Goal: Task Accomplishment & Management: Manage account settings

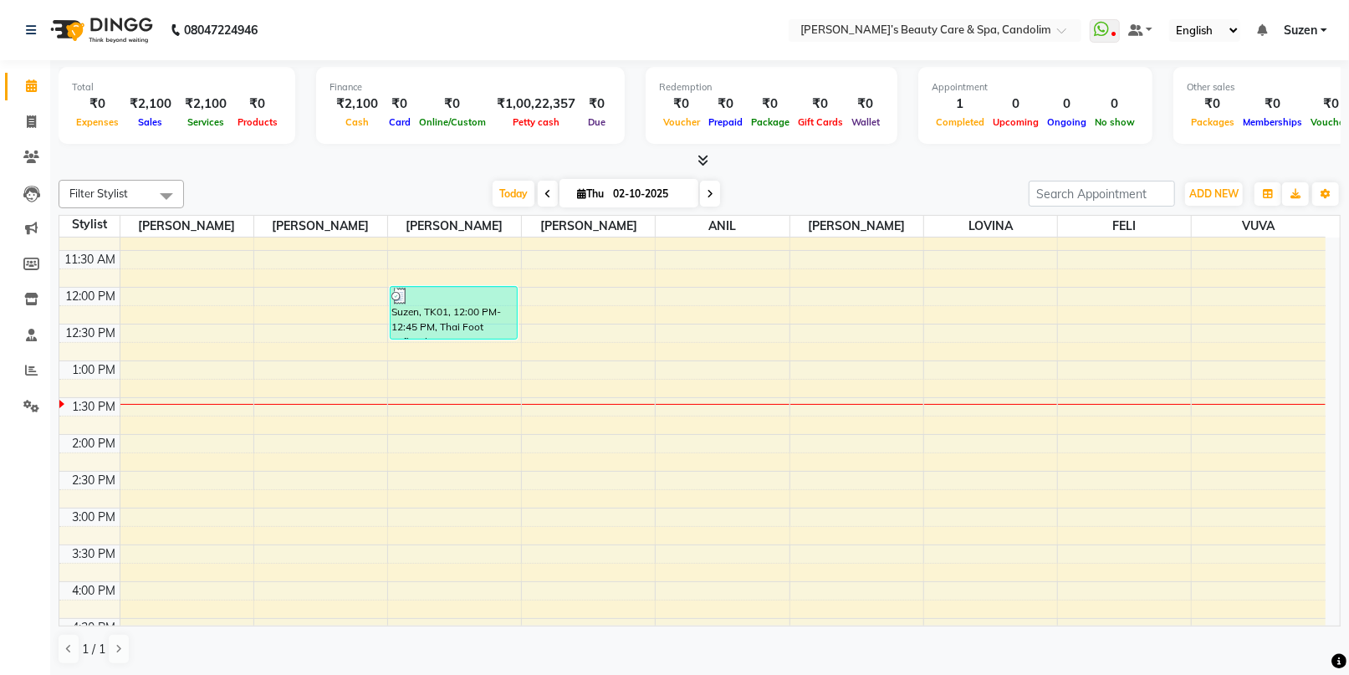
scroll to position [279, 0]
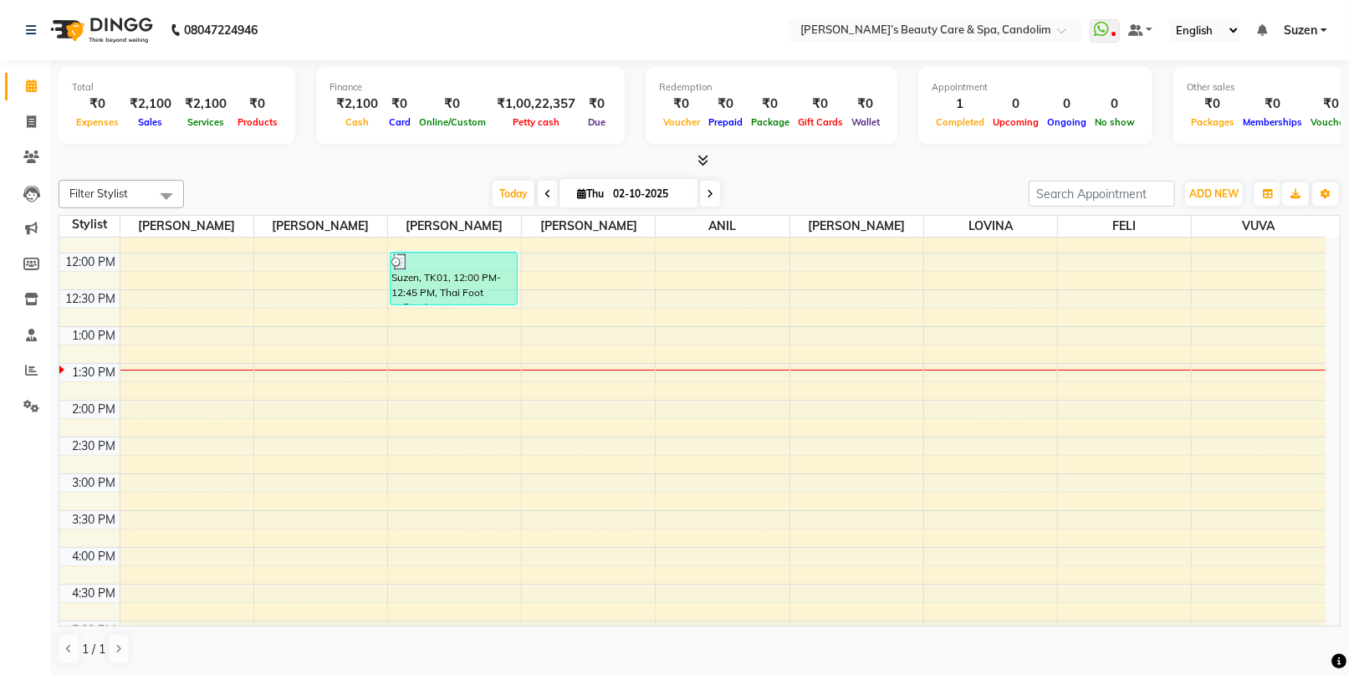
click at [342, 345] on div "8:00 AM 8:30 AM 9:00 AM 9:30 AM 10:00 AM 10:30 AM 11:00 AM 11:30 AM 12:00 PM 12…" at bounding box center [692, 437] width 1266 height 956
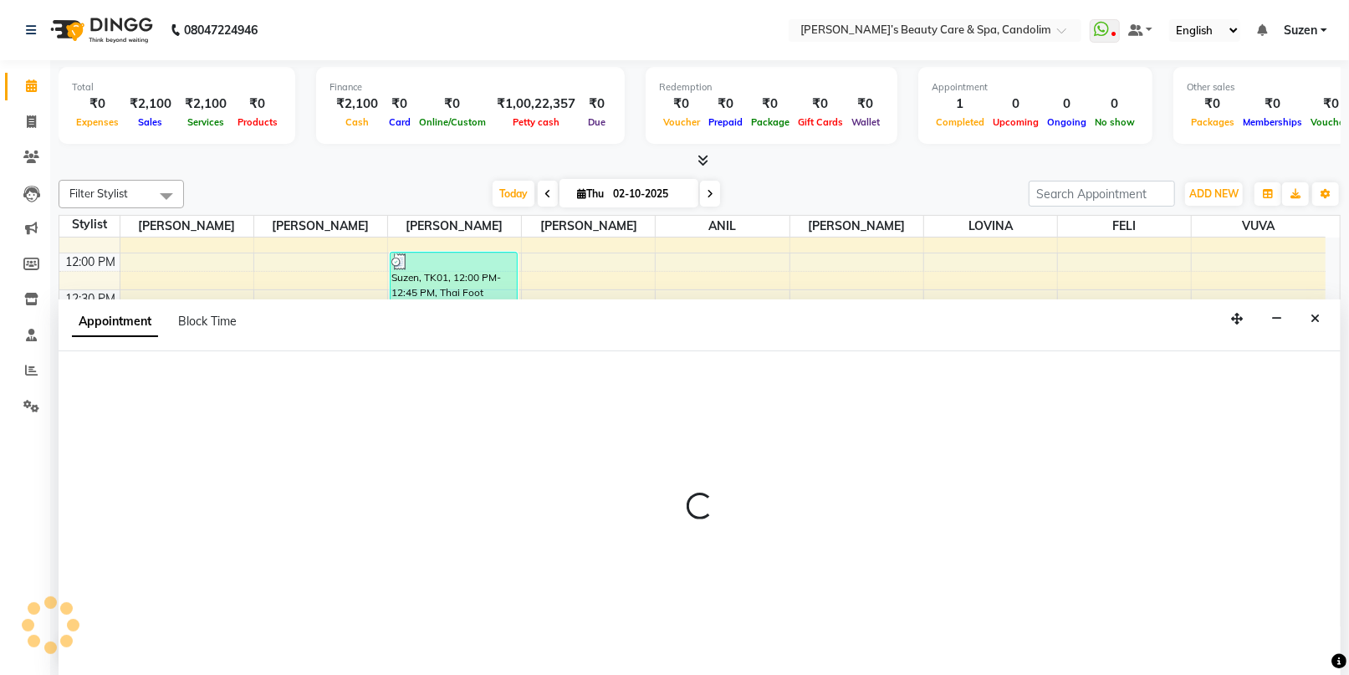
scroll to position [0, 0]
select select "43921"
select select "795"
select select "tentative"
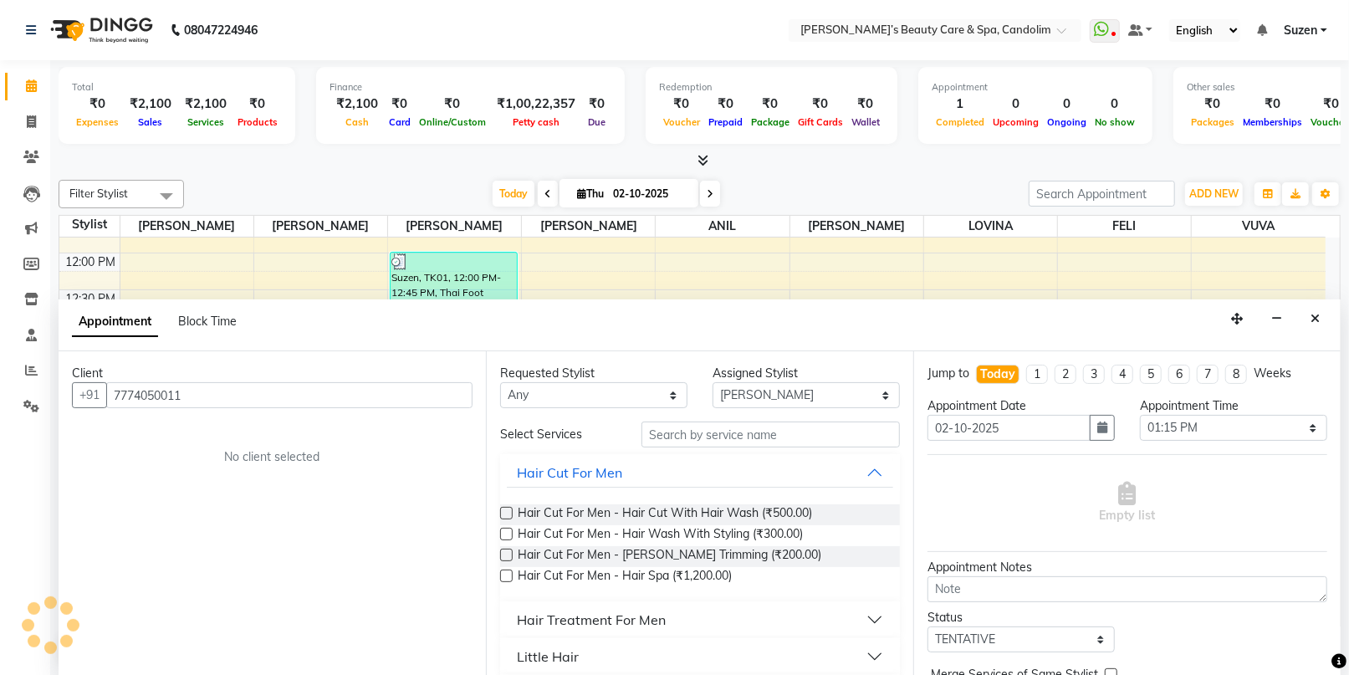
type input "7774050011"
click at [655, 435] on input "text" at bounding box center [771, 435] width 258 height 26
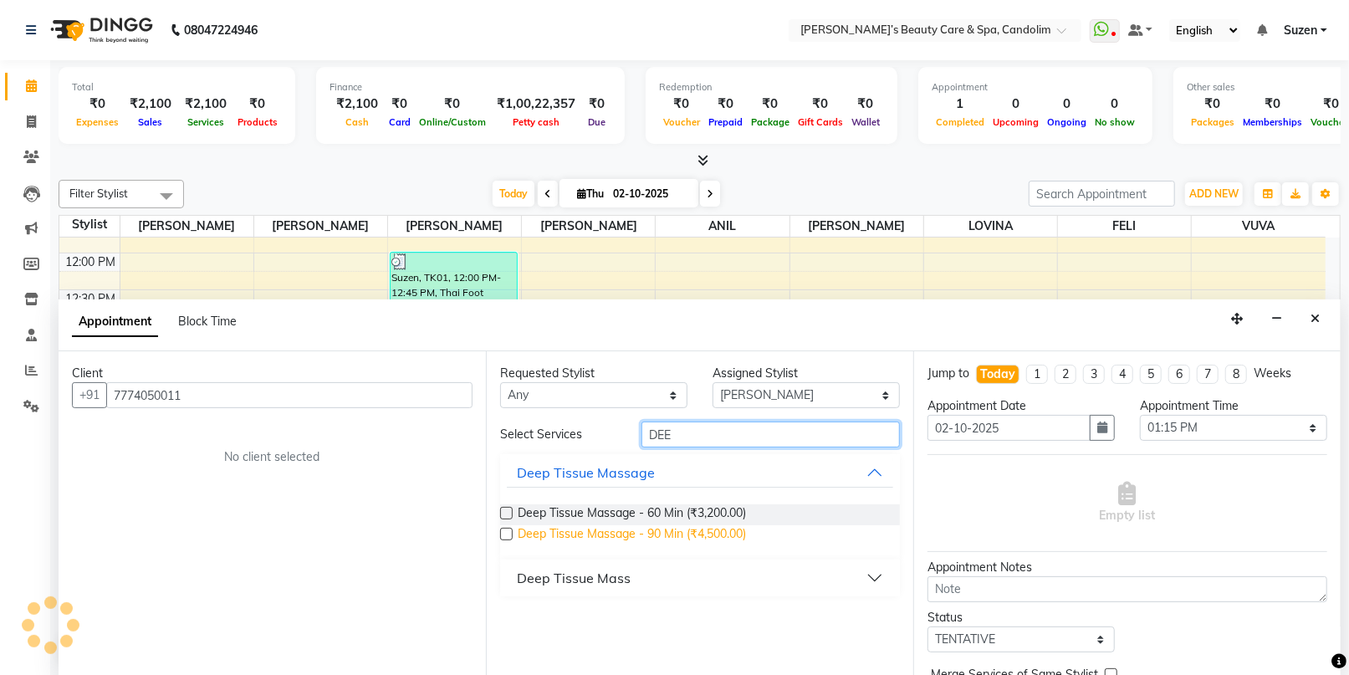
type input "DEE"
click at [645, 530] on span "Deep Tissue Massage - 90 Min (₹4,500.00)" at bounding box center [632, 535] width 228 height 21
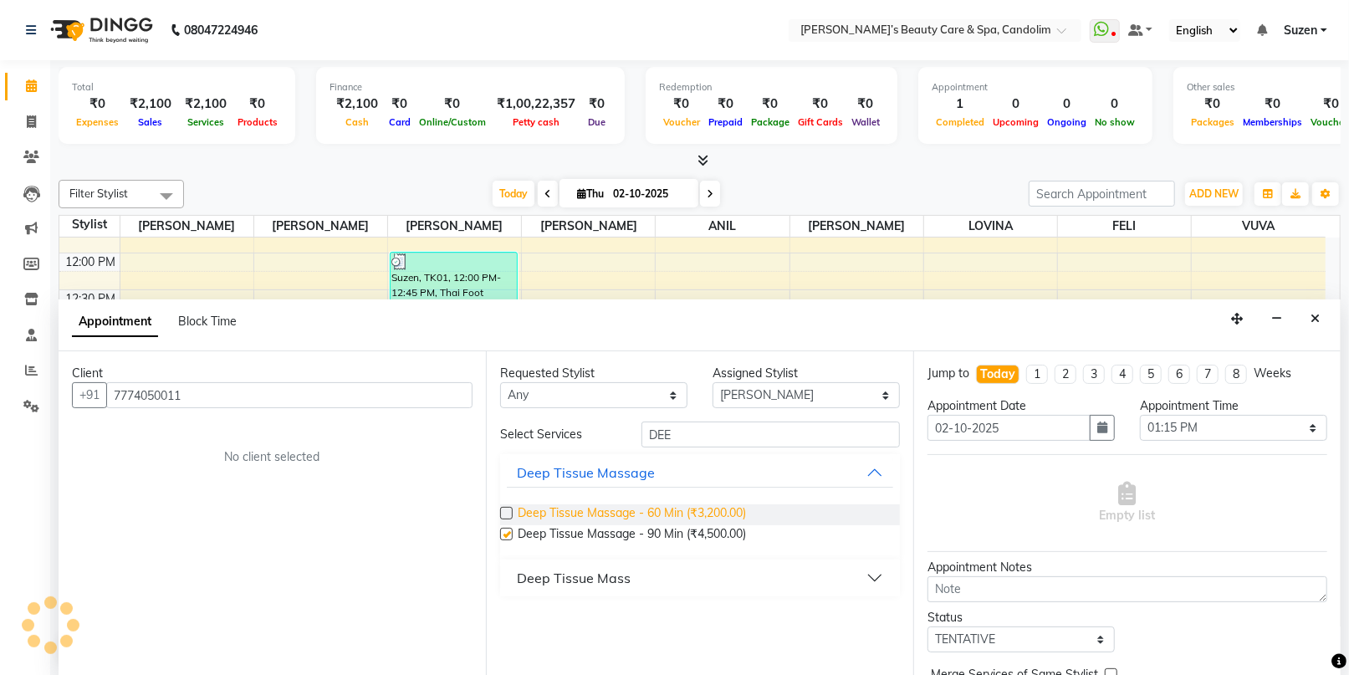
checkbox input "false"
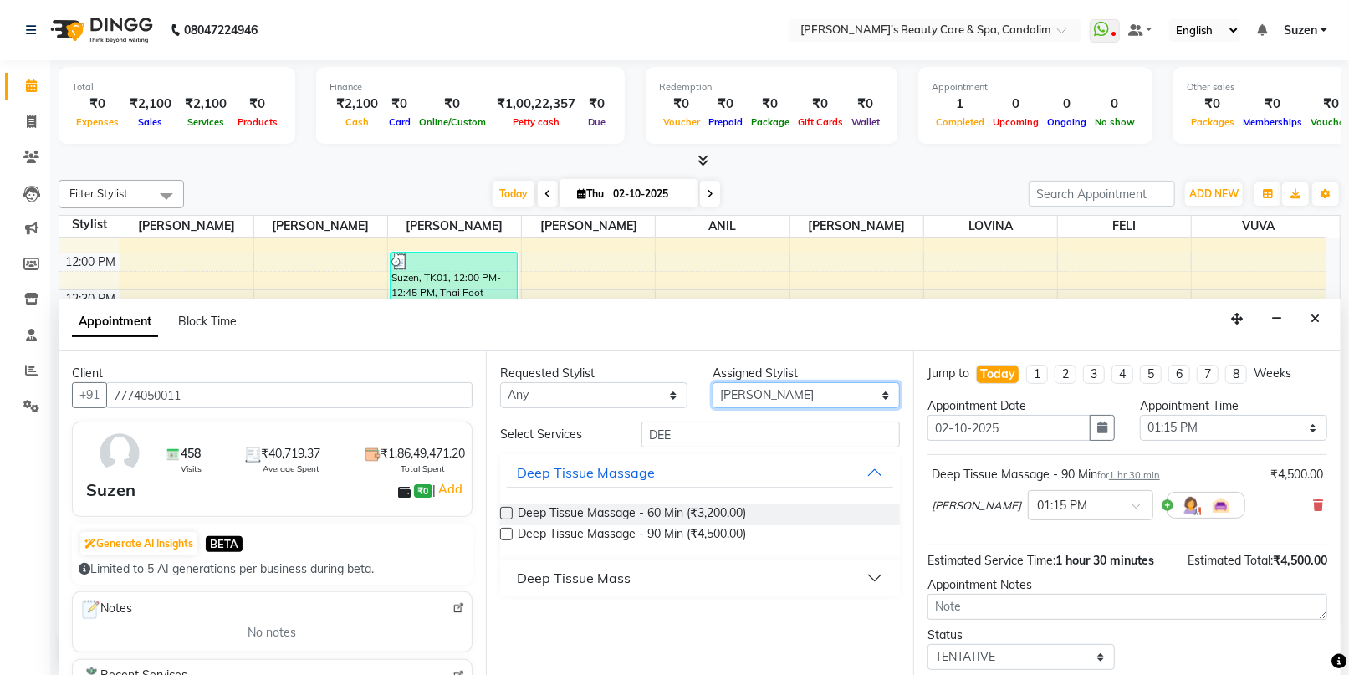
click at [759, 393] on select "Select [PERSON_NAME] [PERSON_NAME] [PERSON_NAME] [PERSON_NAME] [PERSON_NAME]" at bounding box center [806, 395] width 187 height 26
select select "43925"
click at [713, 382] on select "Select [PERSON_NAME] [PERSON_NAME] [PERSON_NAME] [PERSON_NAME] [PERSON_NAME]" at bounding box center [806, 395] width 187 height 26
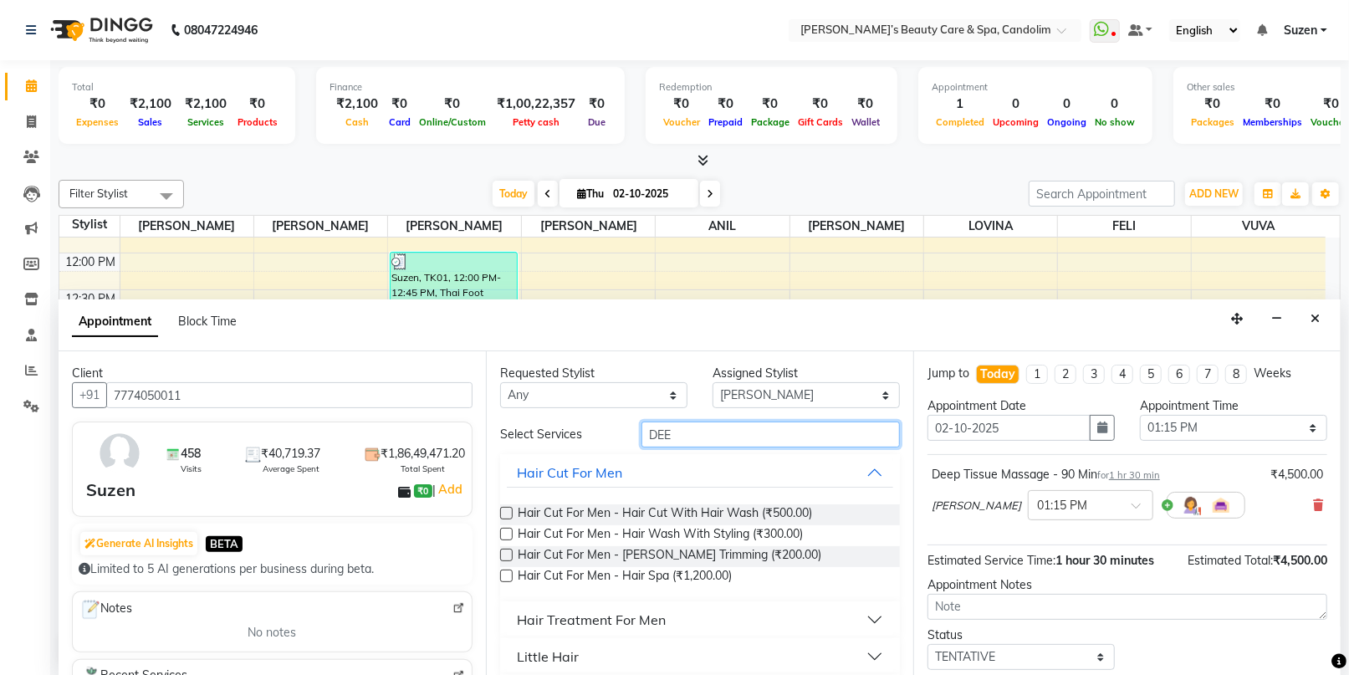
click at [711, 433] on input "DEE" at bounding box center [771, 435] width 258 height 26
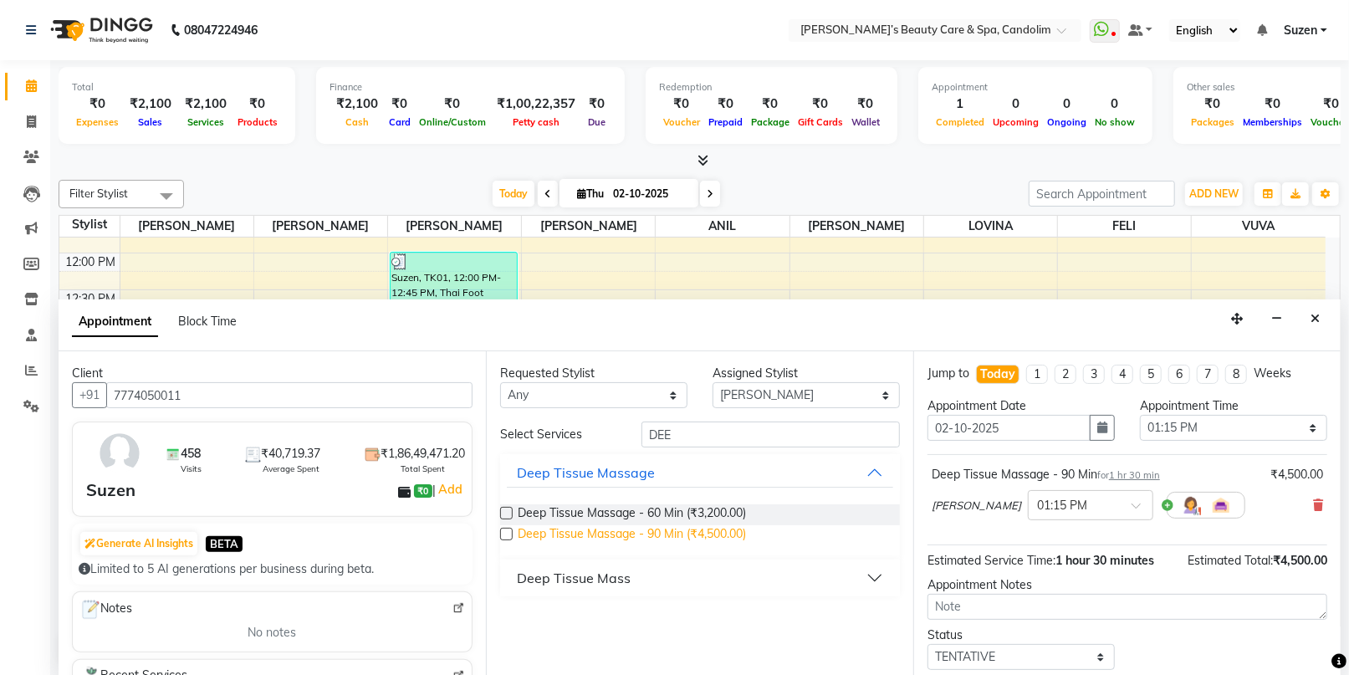
click at [649, 525] on span "Deep Tissue Massage - 90 Min (₹4,500.00)" at bounding box center [632, 535] width 228 height 21
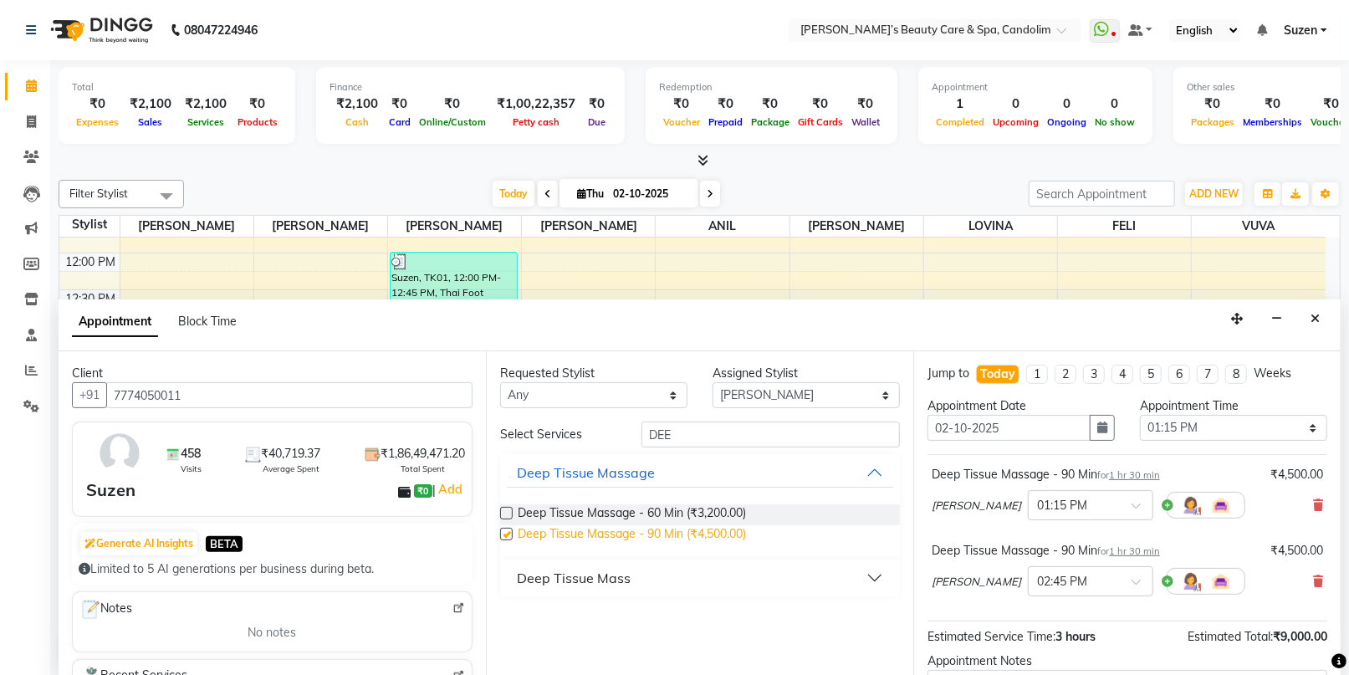
checkbox input "false"
click at [805, 391] on select "Select [PERSON_NAME] [PERSON_NAME] [PERSON_NAME] [PERSON_NAME] [PERSON_NAME]" at bounding box center [806, 395] width 187 height 26
select select "65506"
click at [713, 382] on select "Select [PERSON_NAME] [PERSON_NAME] [PERSON_NAME] [PERSON_NAME] [PERSON_NAME]" at bounding box center [806, 395] width 187 height 26
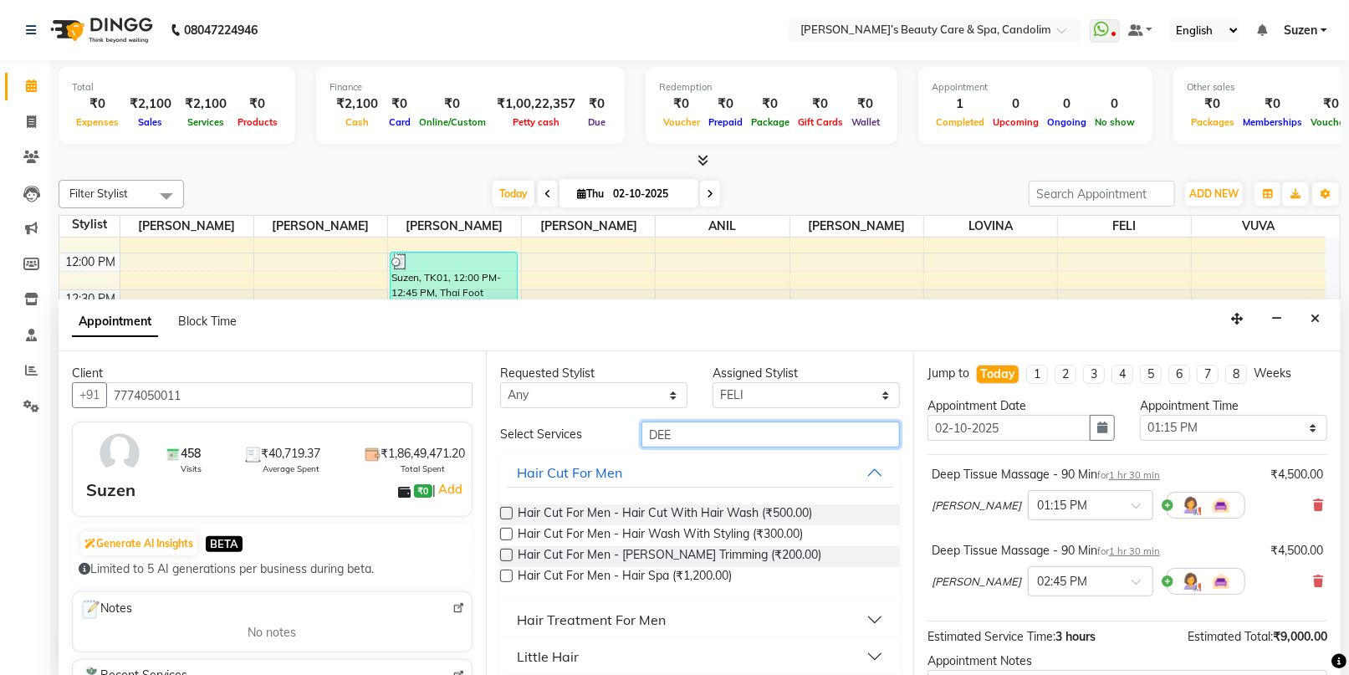
click at [713, 432] on input "DEE" at bounding box center [771, 435] width 258 height 26
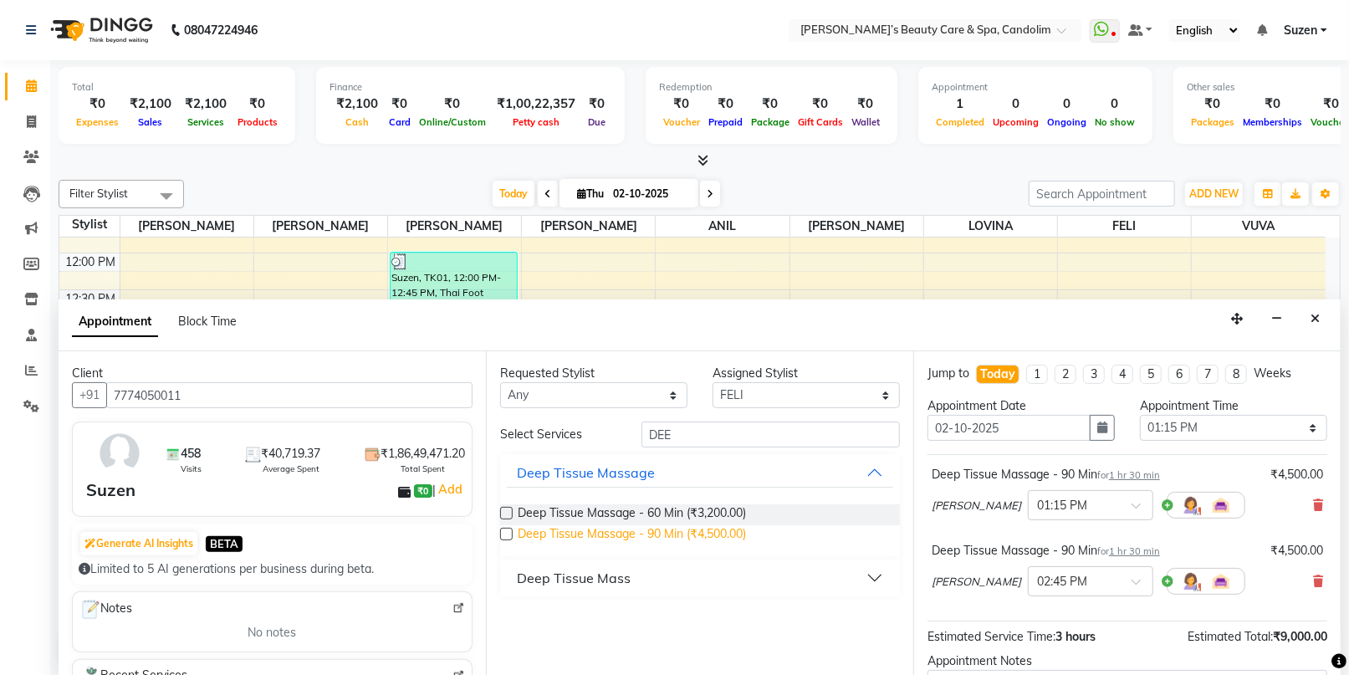
click at [651, 529] on span "Deep Tissue Massage - 90 Min (₹4,500.00)" at bounding box center [632, 535] width 228 height 21
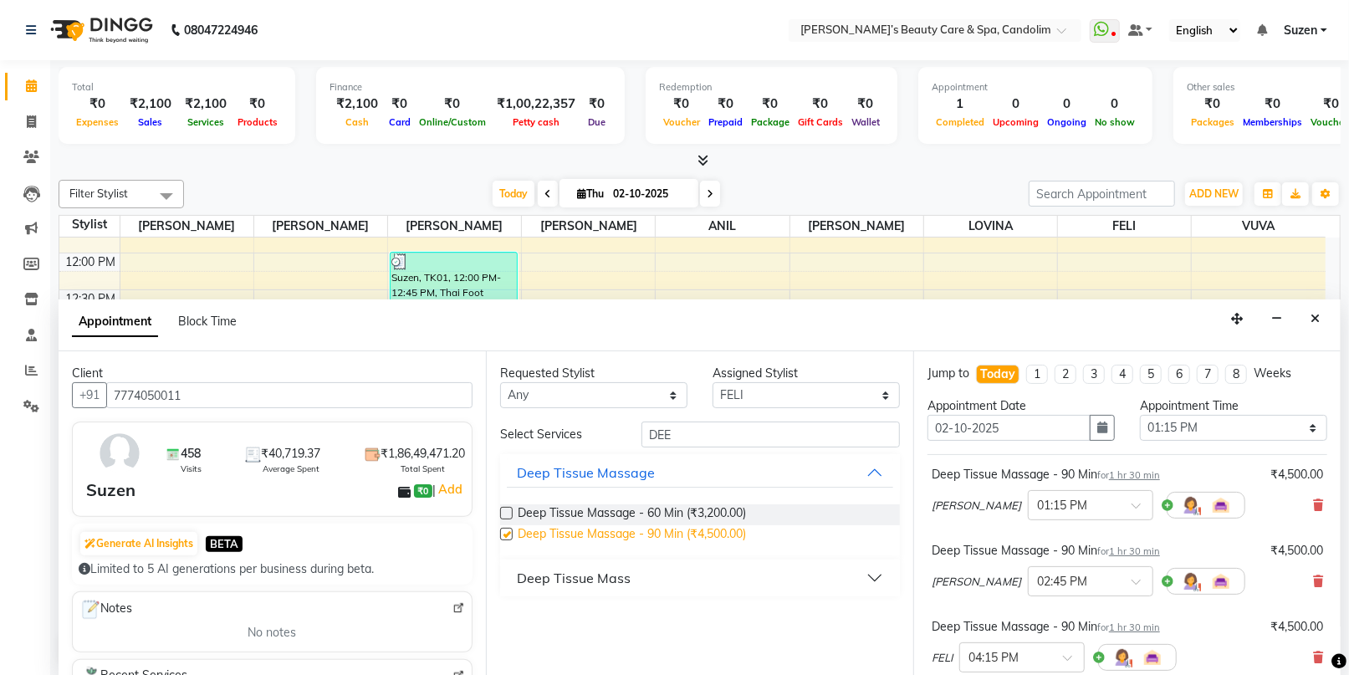
checkbox input "false"
click at [1037, 505] on input "text" at bounding box center [1074, 504] width 74 height 18
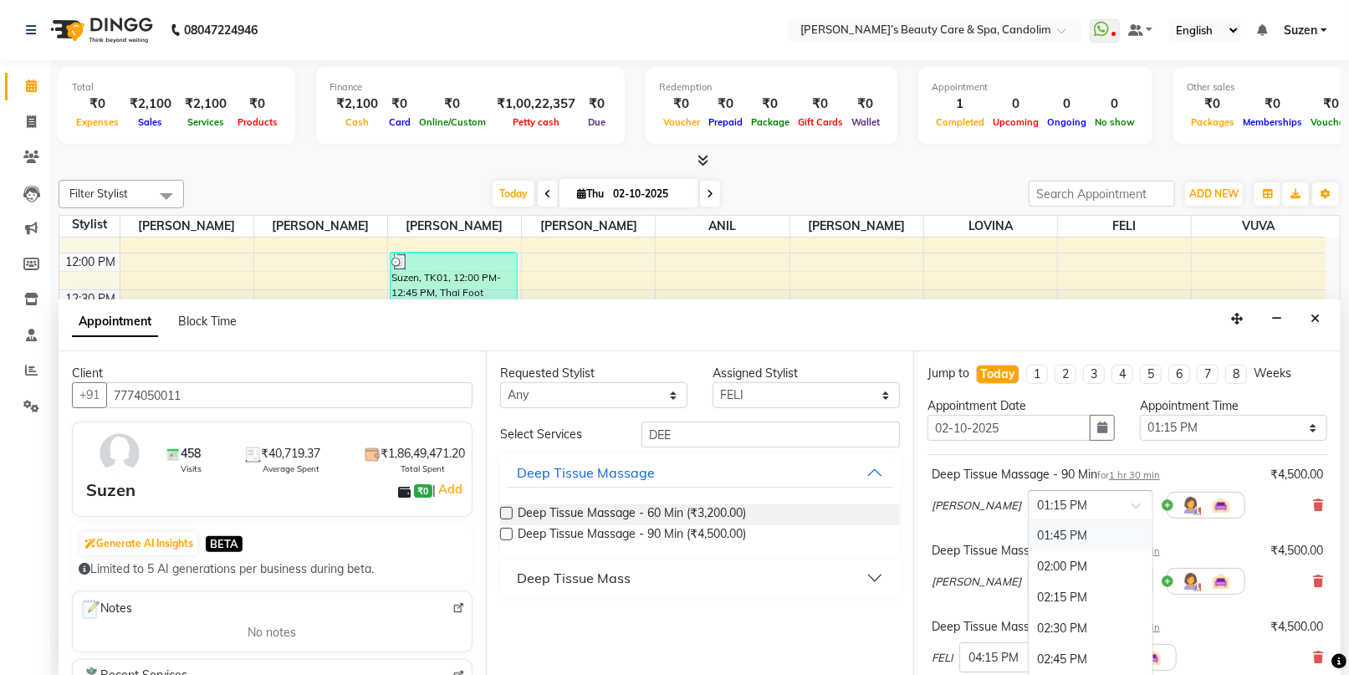
scroll to position [619, 0]
click at [1029, 601] on div "02:30 PM" at bounding box center [1091, 597] width 124 height 31
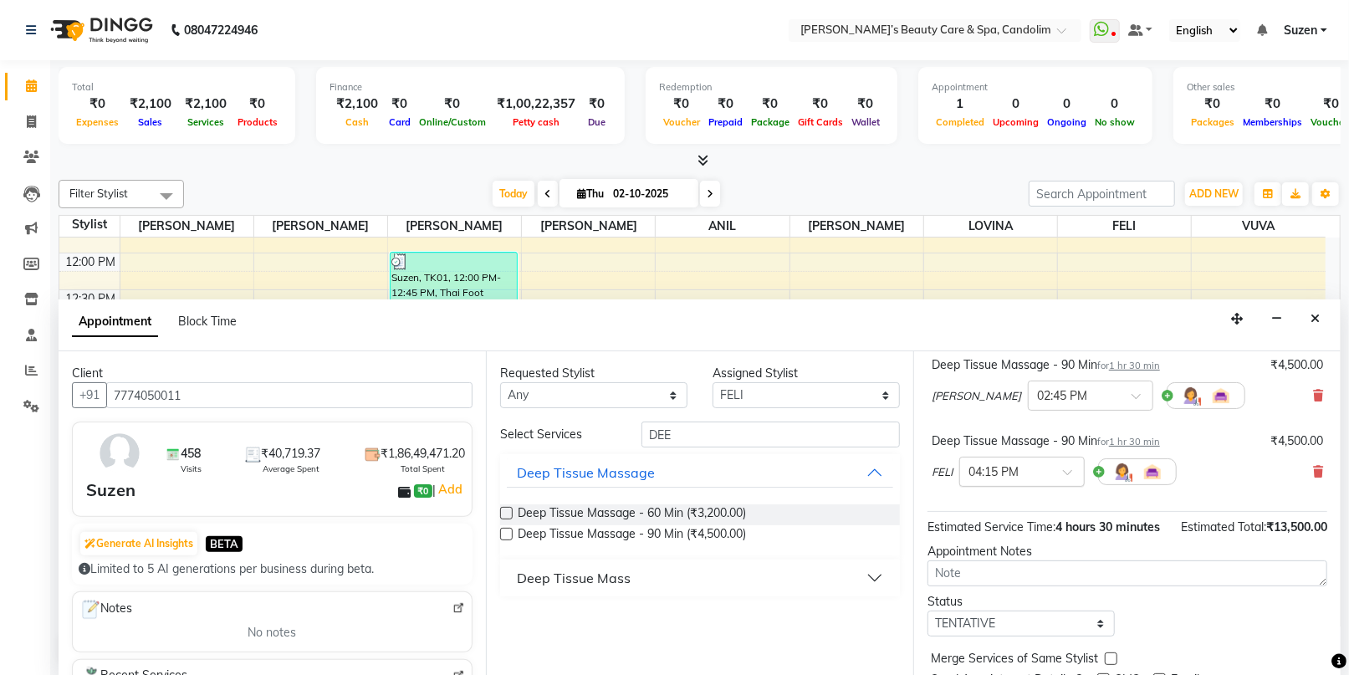
scroll to position [93, 0]
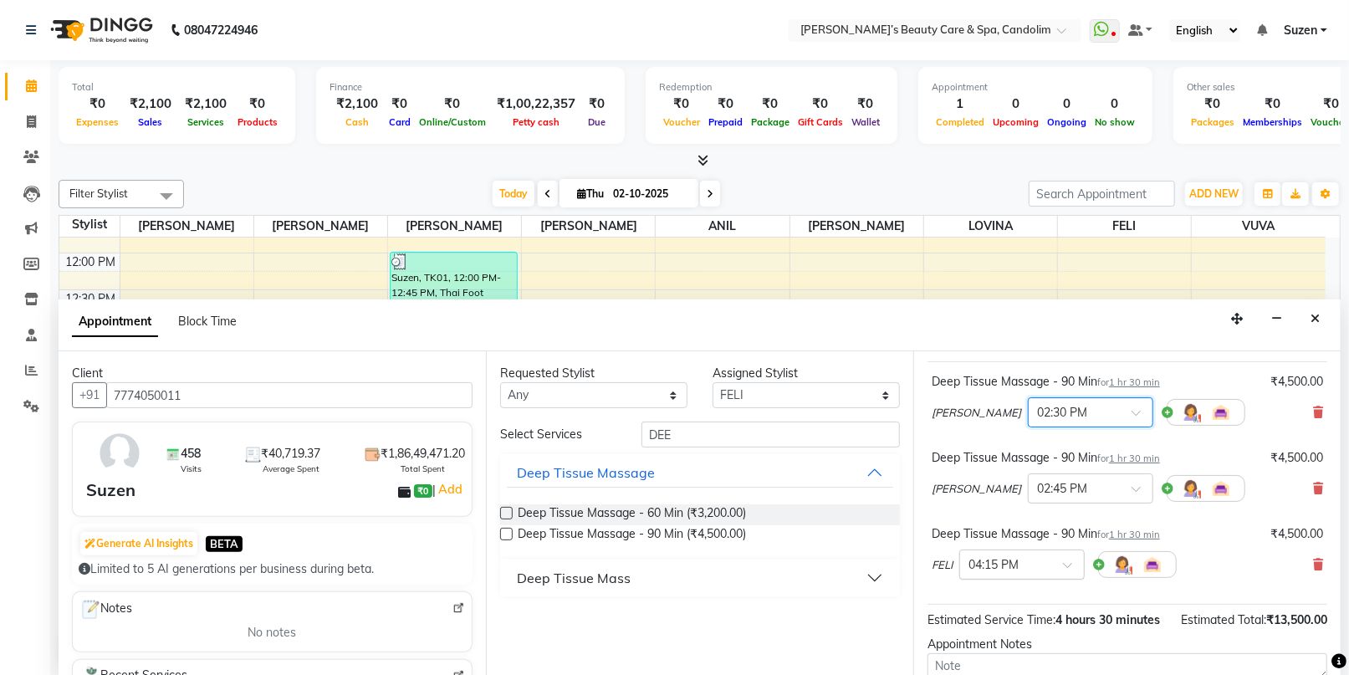
click at [1037, 480] on input "text" at bounding box center [1074, 487] width 74 height 18
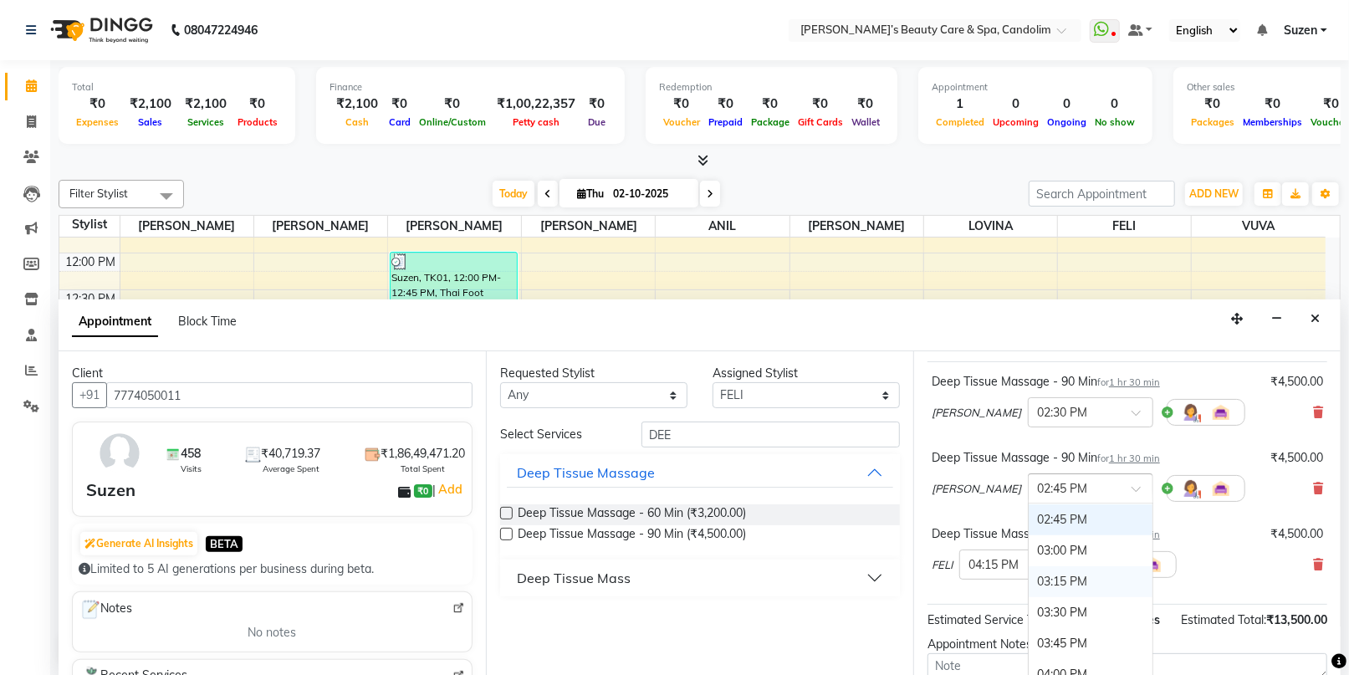
scroll to position [618, 0]
click at [1029, 580] on div "02:30 PM" at bounding box center [1091, 581] width 124 height 31
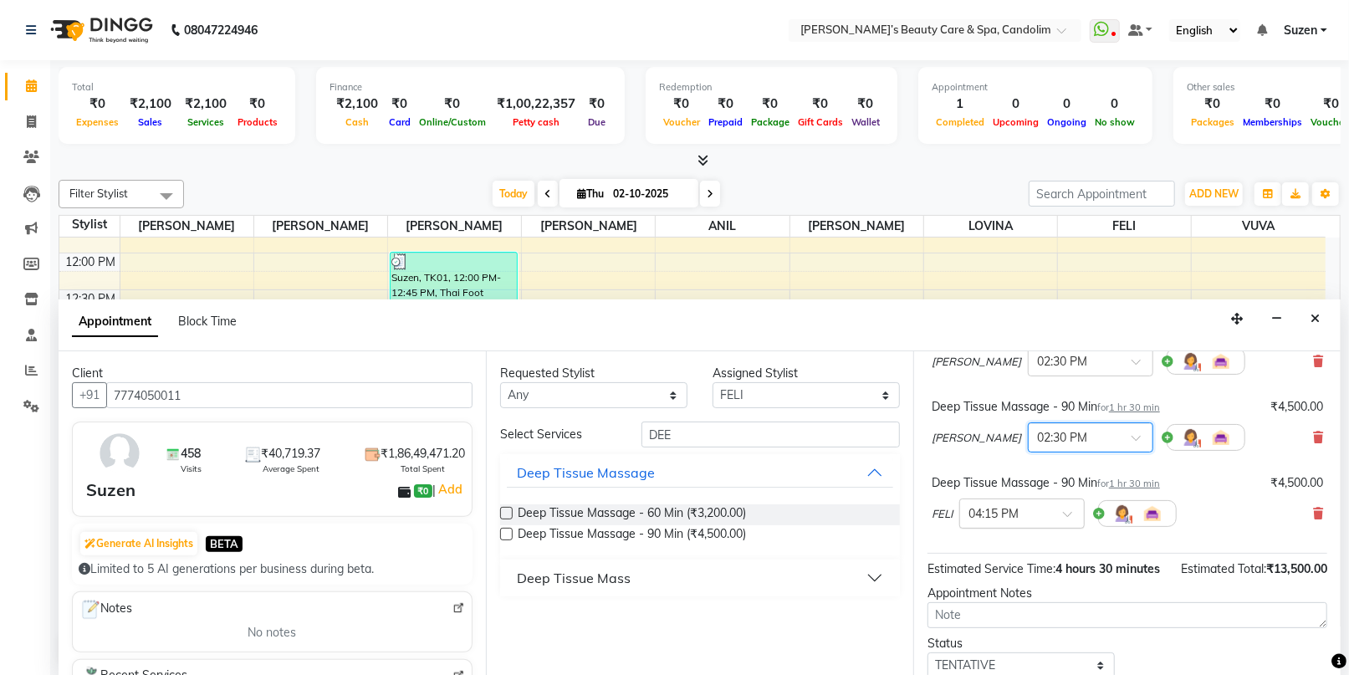
scroll to position [186, 0]
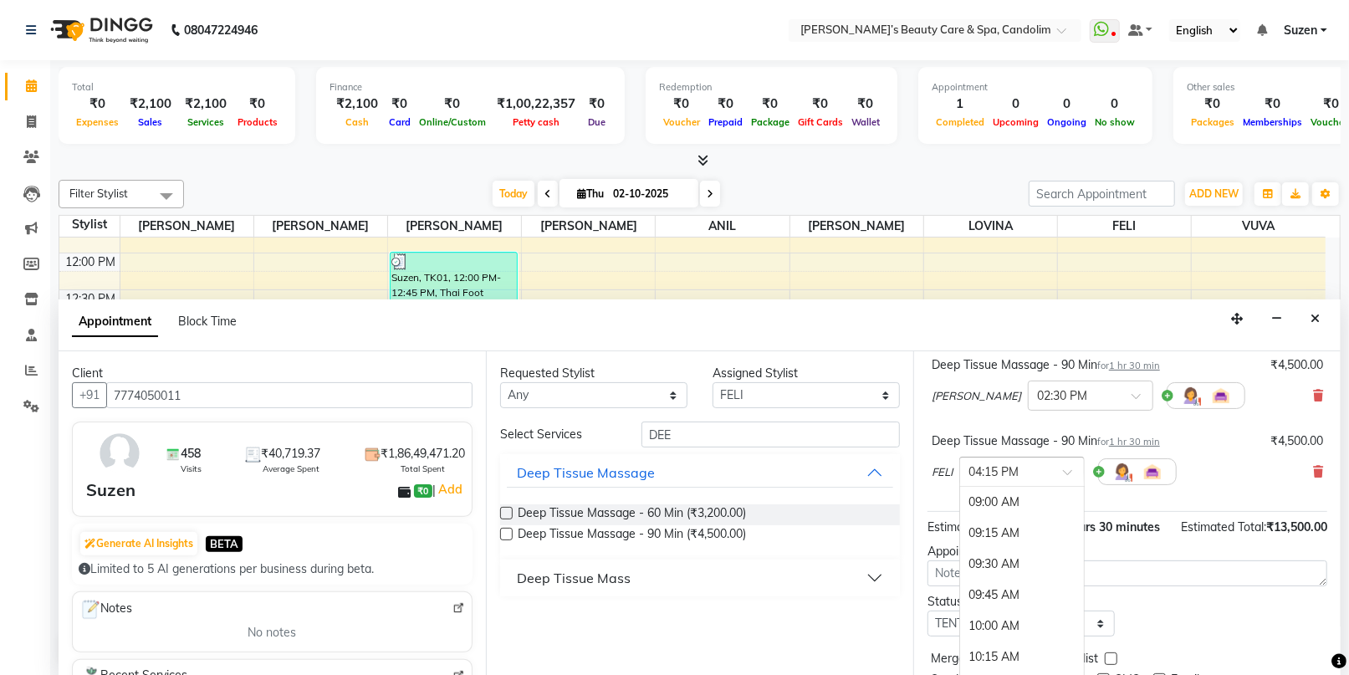
click at [1046, 477] on div at bounding box center [1022, 471] width 124 height 18
click at [997, 569] on div "02:30 PM" at bounding box center [1022, 565] width 124 height 31
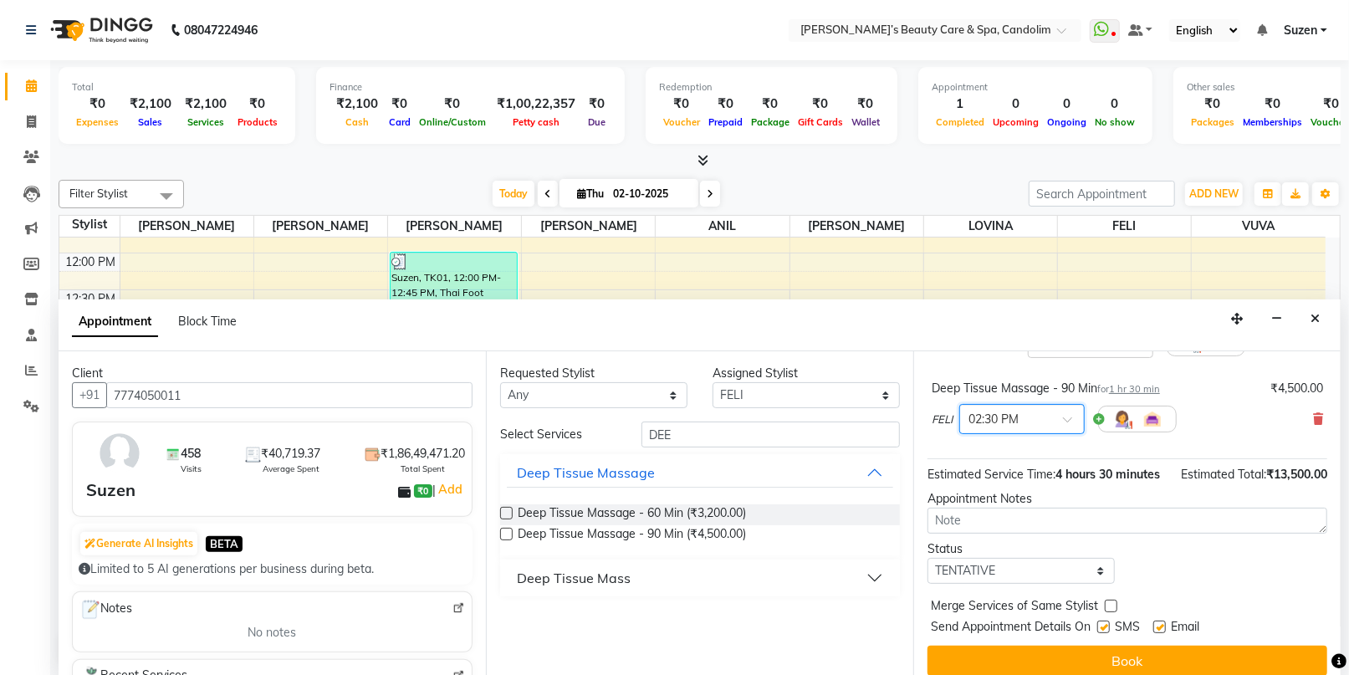
scroll to position [286, 0]
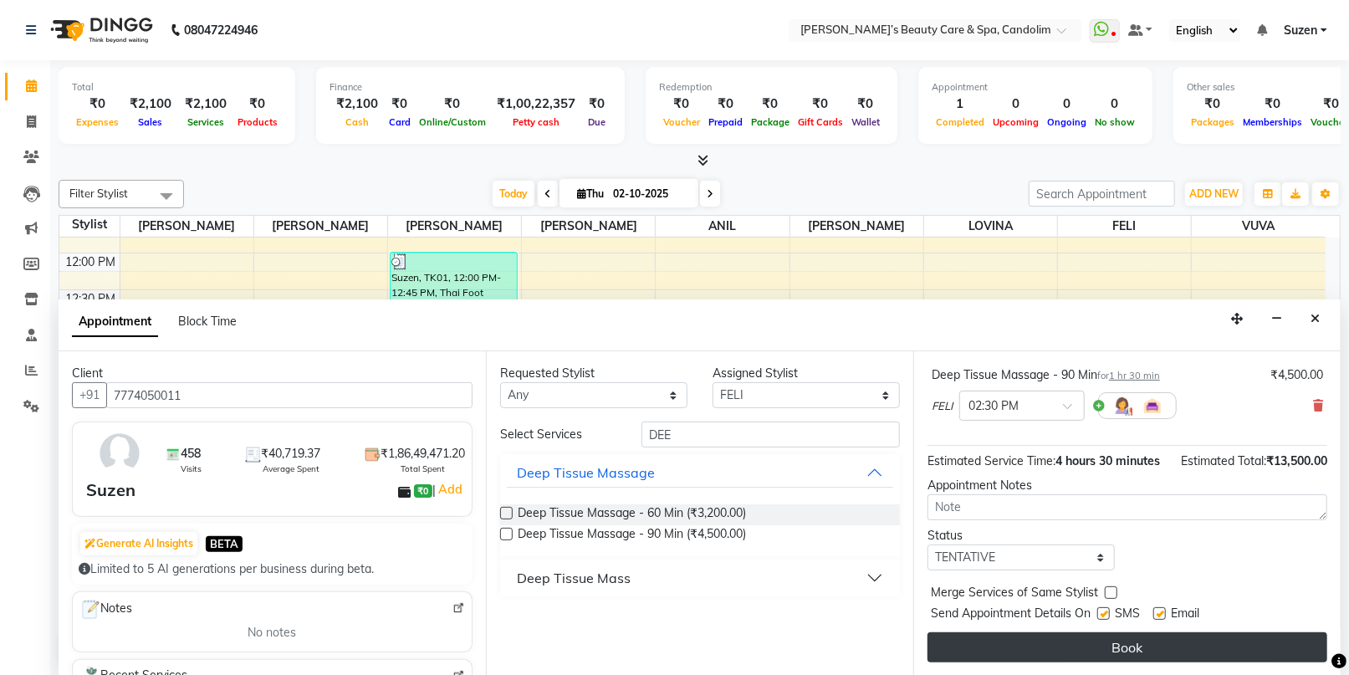
click at [1000, 648] on button "Book" at bounding box center [1128, 647] width 400 height 30
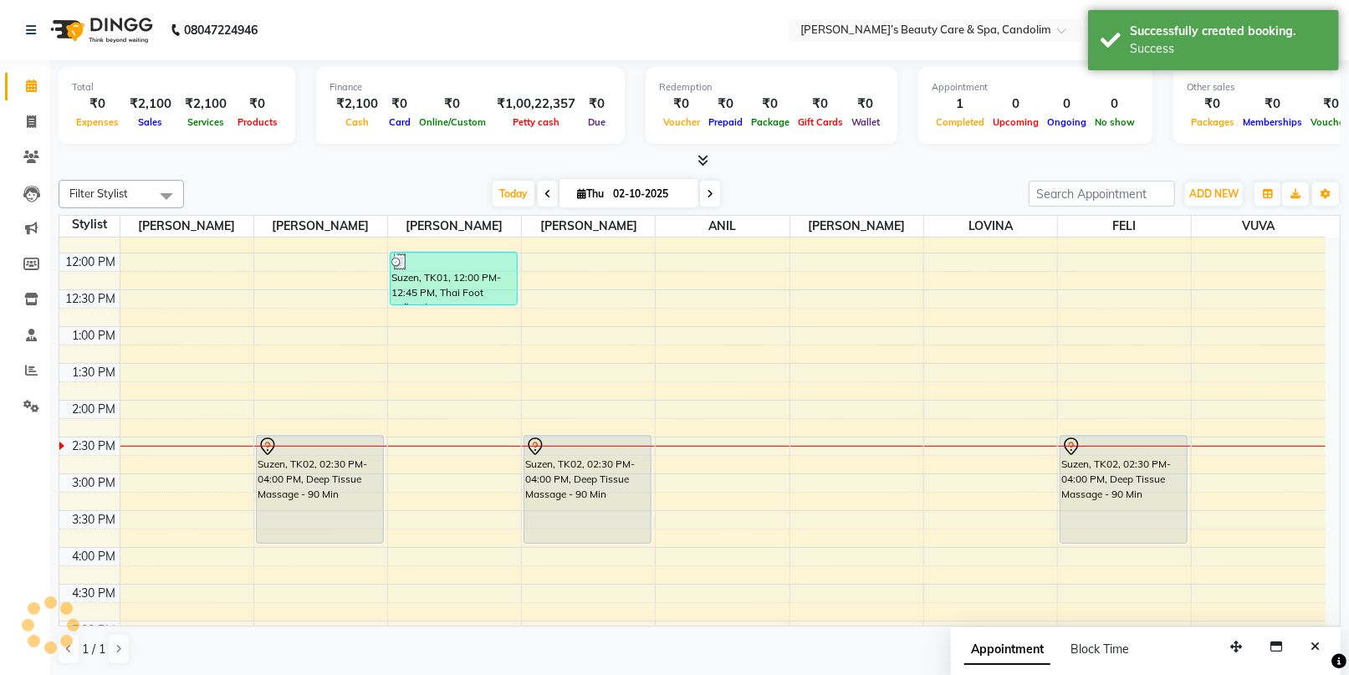
scroll to position [0, 0]
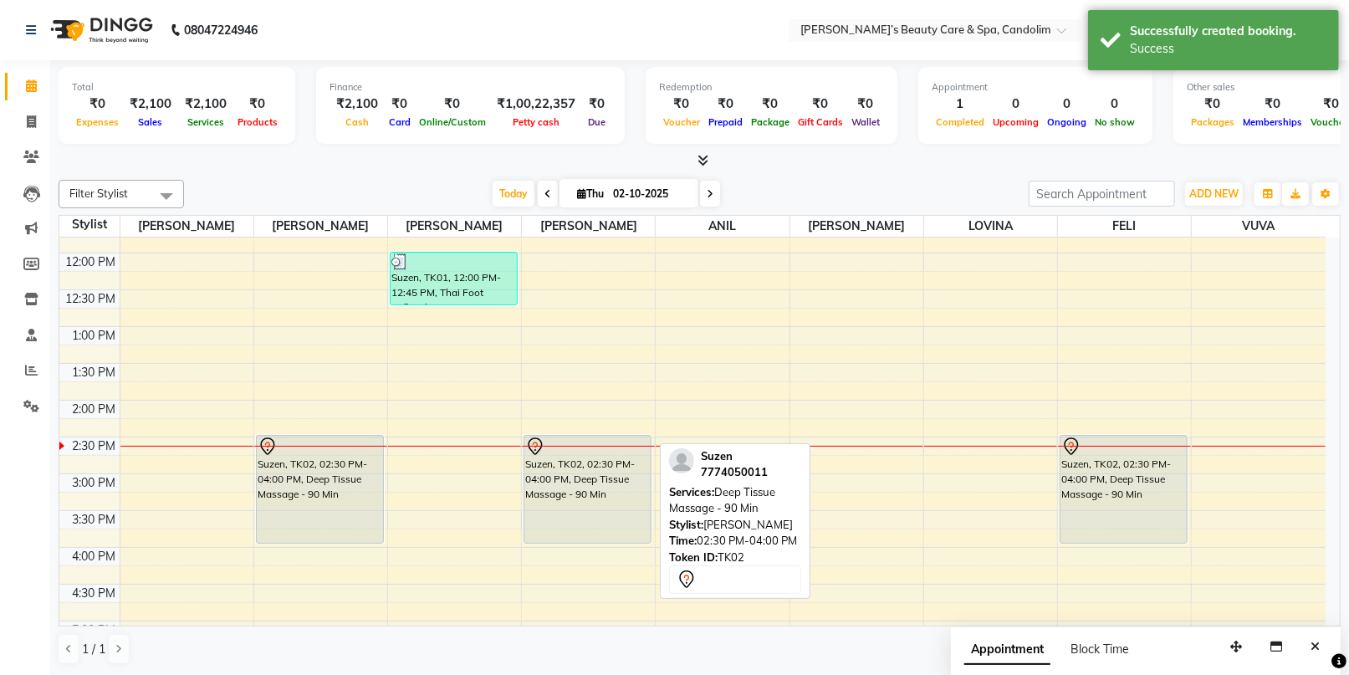
click at [589, 472] on div "Suzen, TK02, 02:30 PM-04:00 PM, Deep Tissue Massage - 90 Min" at bounding box center [587, 489] width 126 height 107
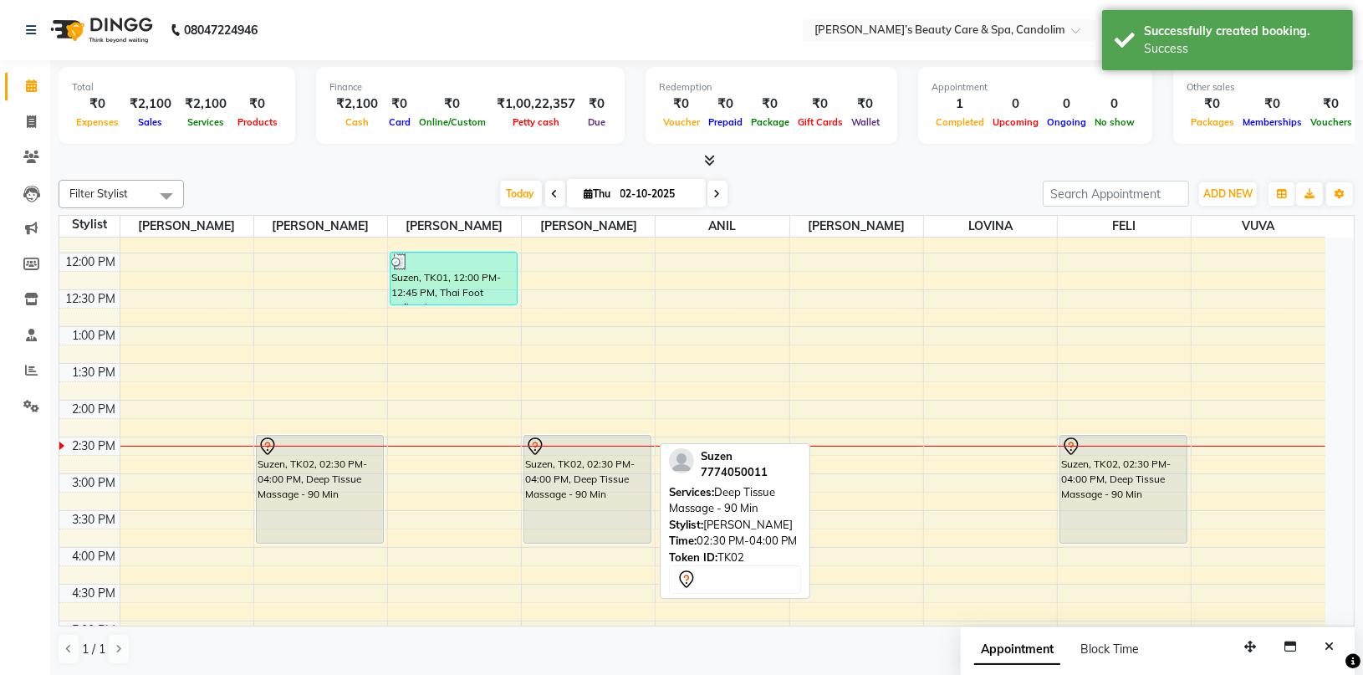
select select "7"
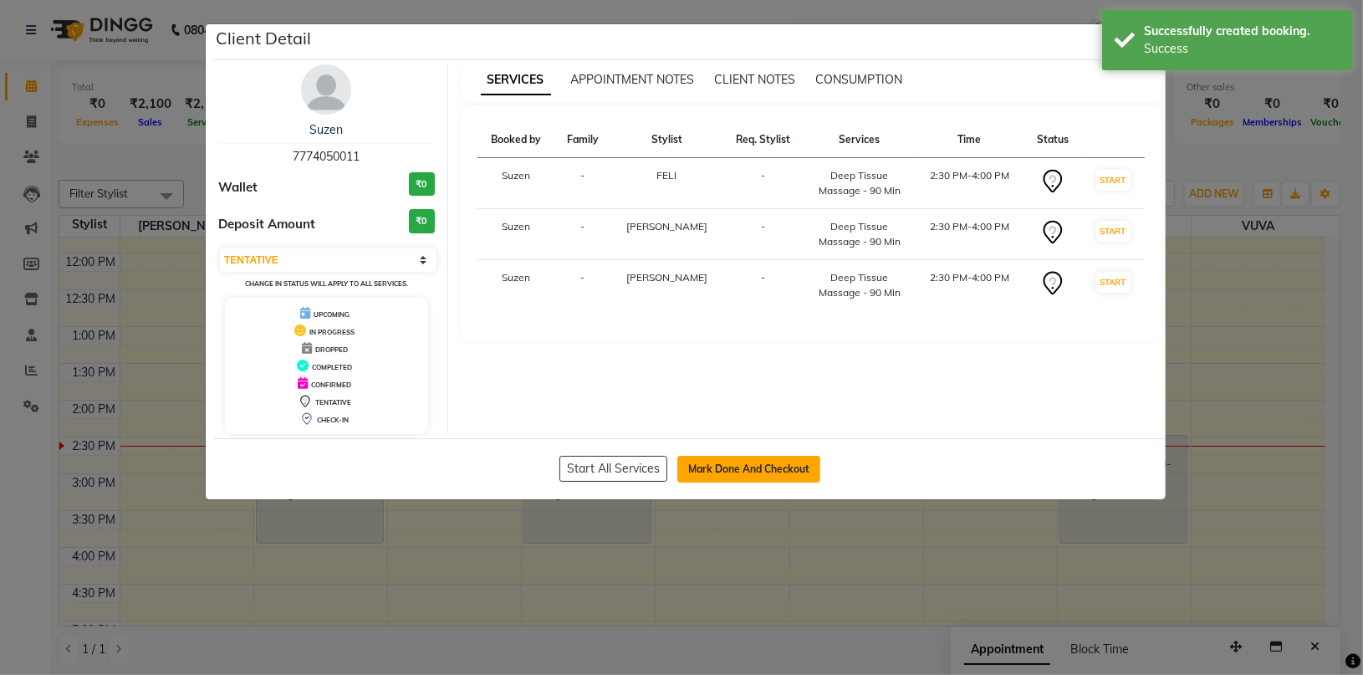
click at [732, 474] on button "Mark Done And Checkout" at bounding box center [749, 469] width 143 height 27
select select "service"
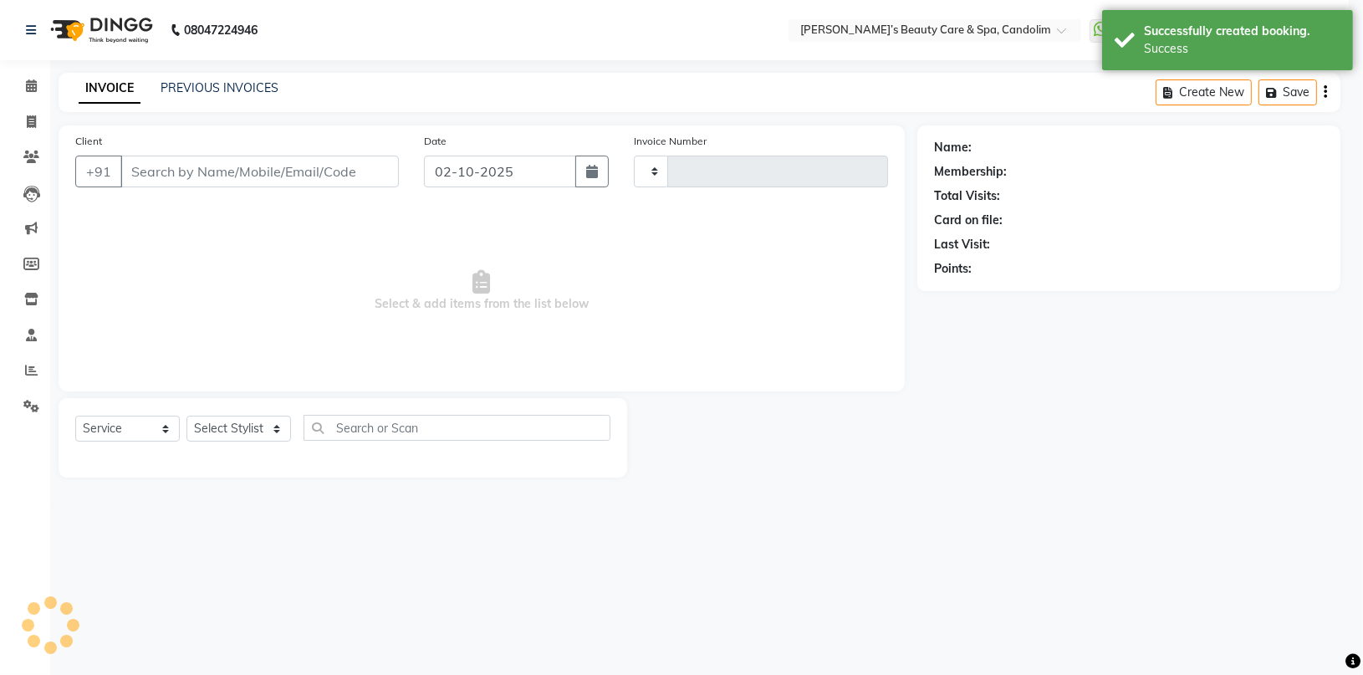
type input "1223"
select select "6059"
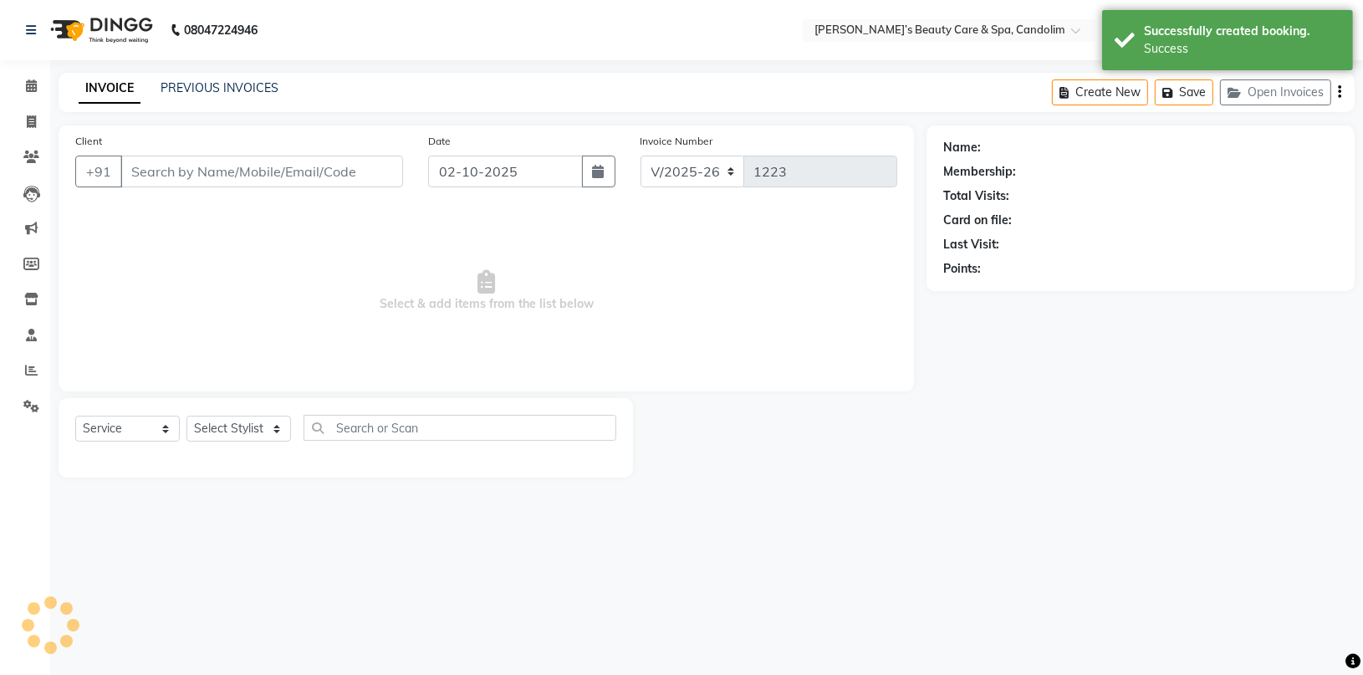
type input "7774050011"
select select "65506"
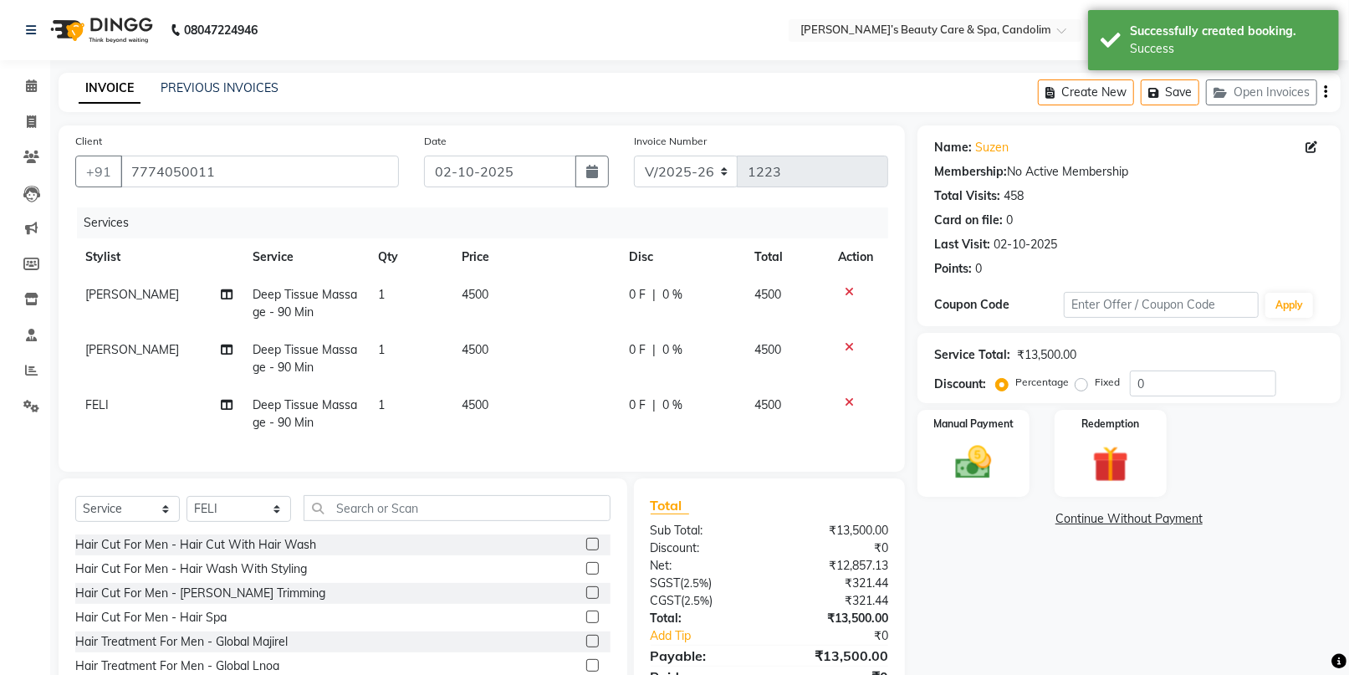
click at [499, 299] on td "4500" at bounding box center [535, 303] width 167 height 55
select select "43921"
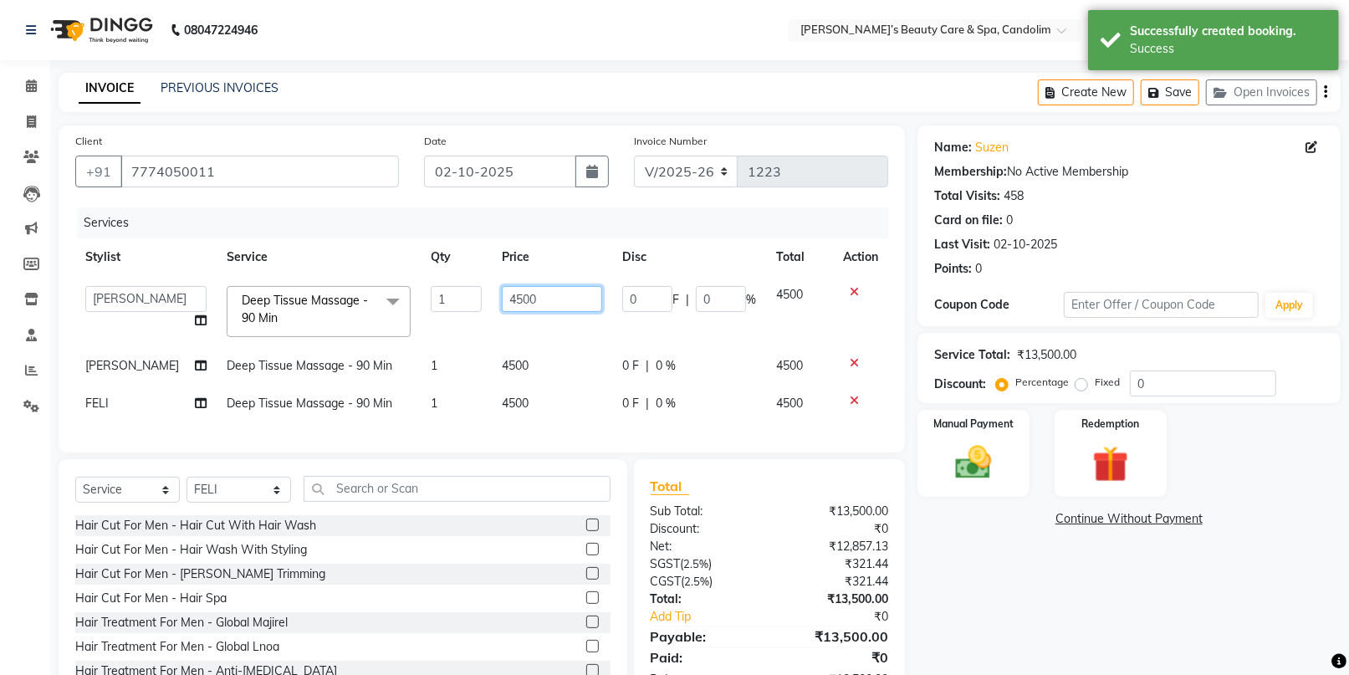
click at [588, 296] on input "4500" at bounding box center [552, 299] width 100 height 26
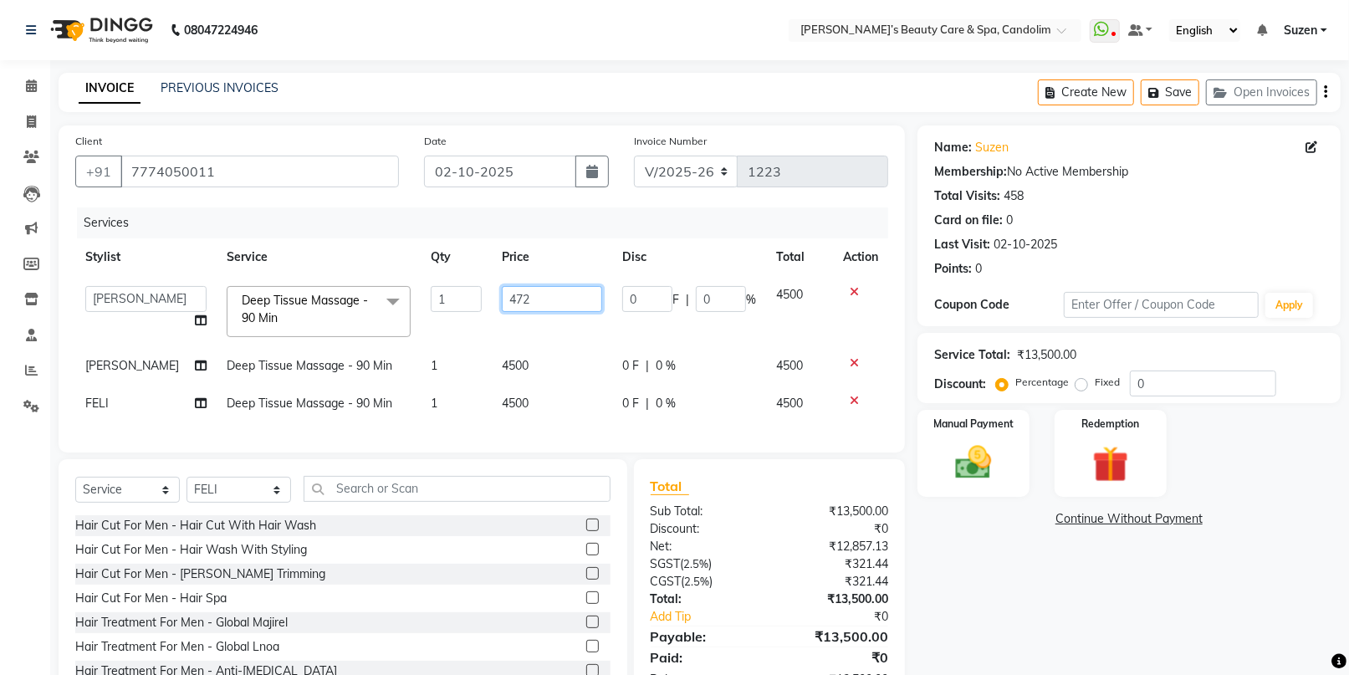
type input "4725"
click at [524, 370] on td "4500" at bounding box center [552, 366] width 120 height 38
select select "43925"
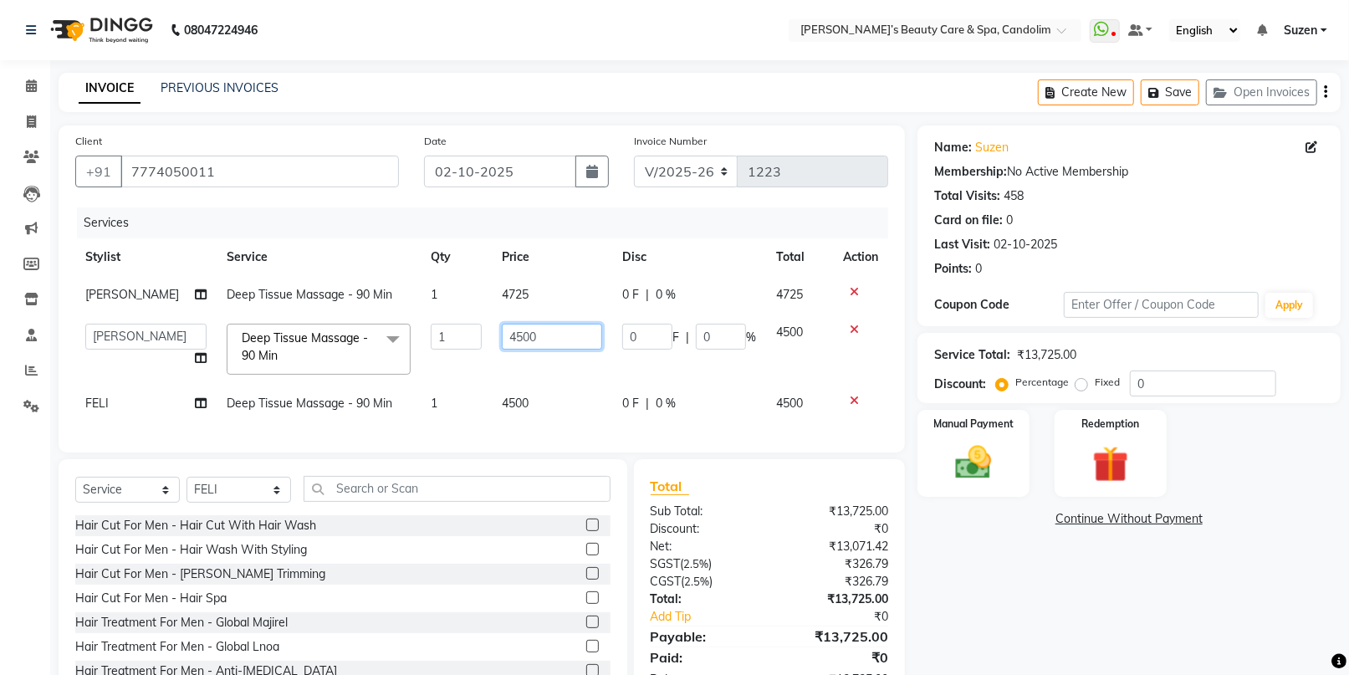
click at [553, 335] on input "4500" at bounding box center [552, 337] width 100 height 26
type input "4725"
click at [519, 393] on td "4500" at bounding box center [552, 404] width 120 height 38
select select "65506"
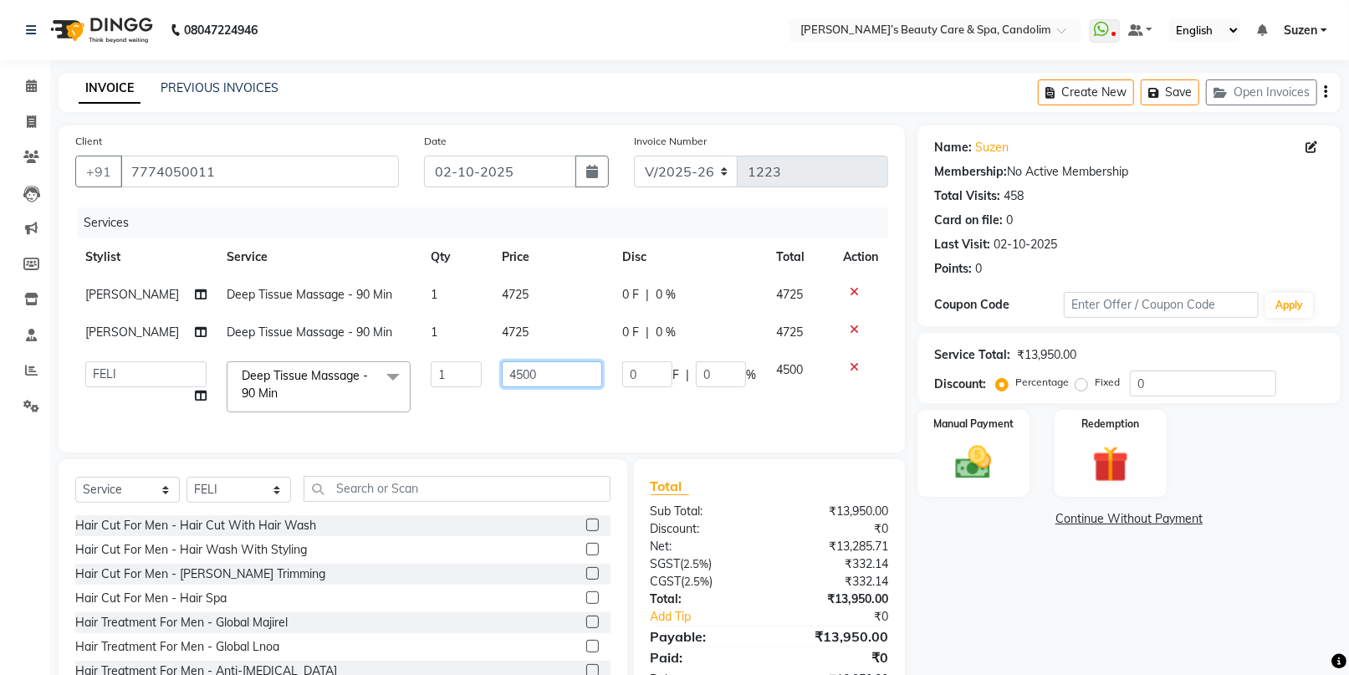
click at [550, 371] on input "4500" at bounding box center [552, 374] width 100 height 26
type input "4725"
click at [572, 308] on td "4725" at bounding box center [552, 295] width 120 height 38
select select "43921"
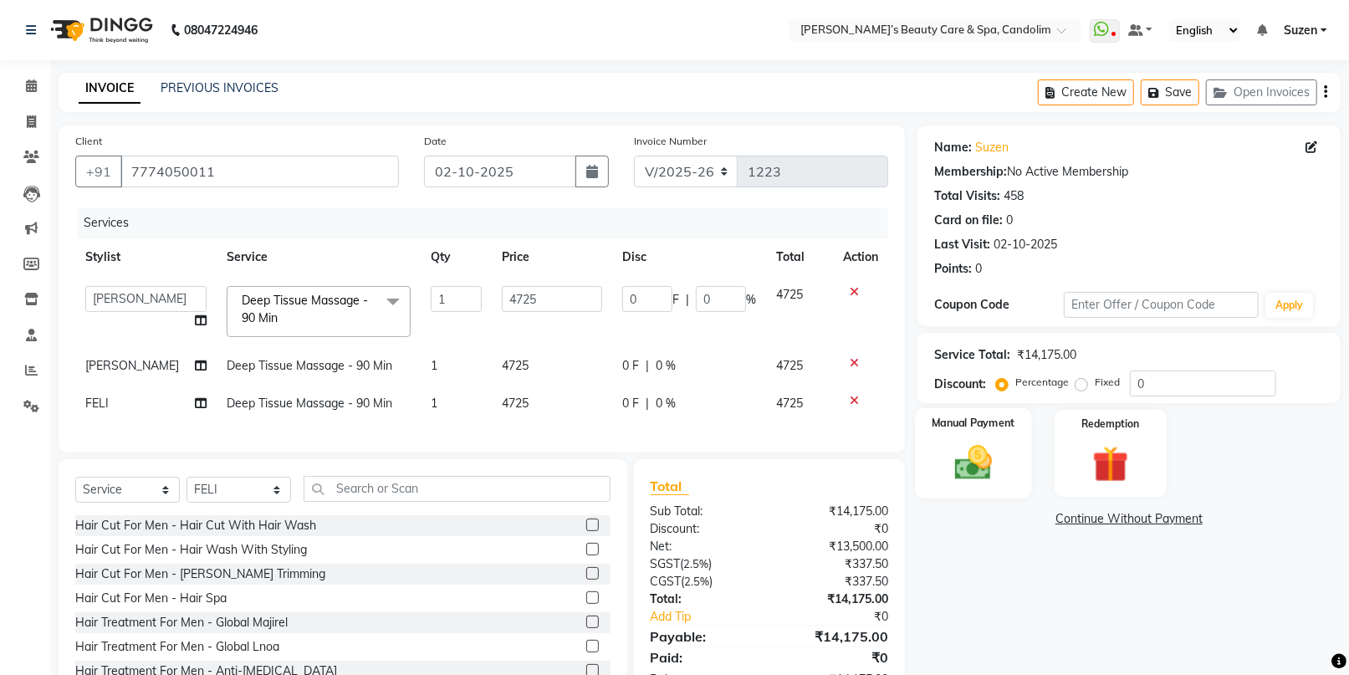
click at [975, 461] on img at bounding box center [973, 462] width 61 height 43
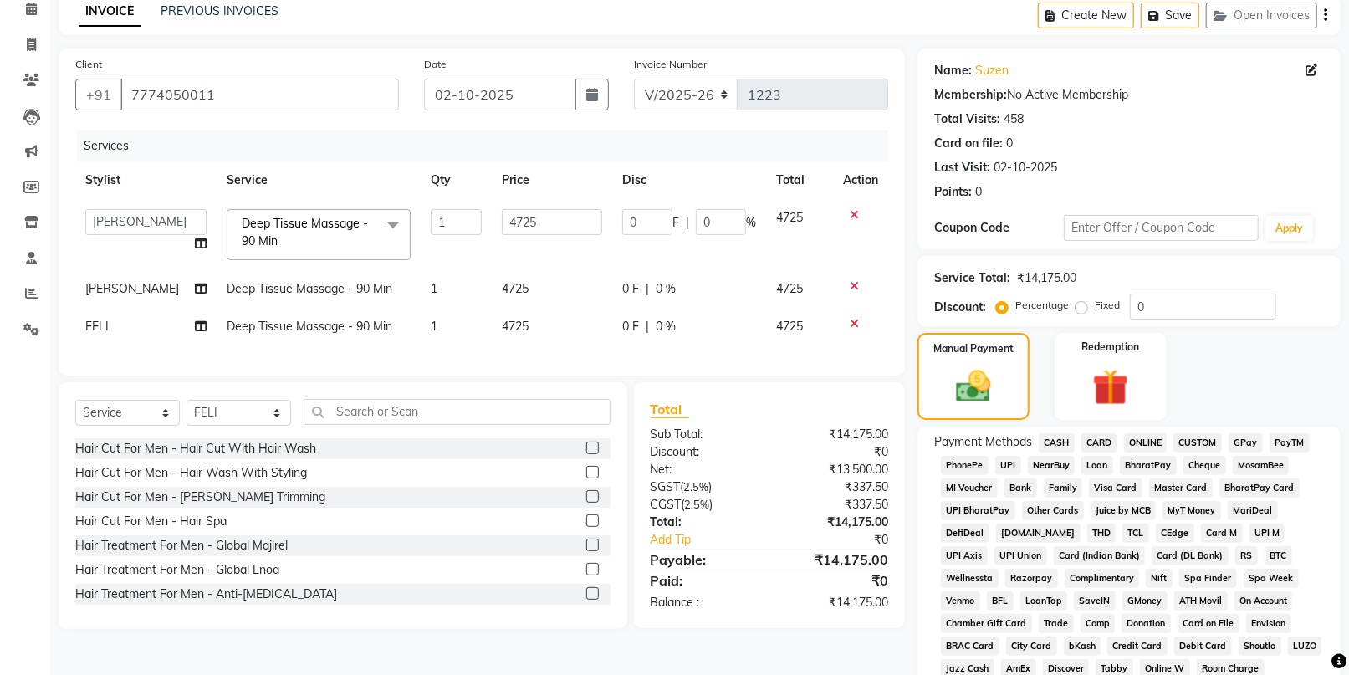
scroll to position [186, 0]
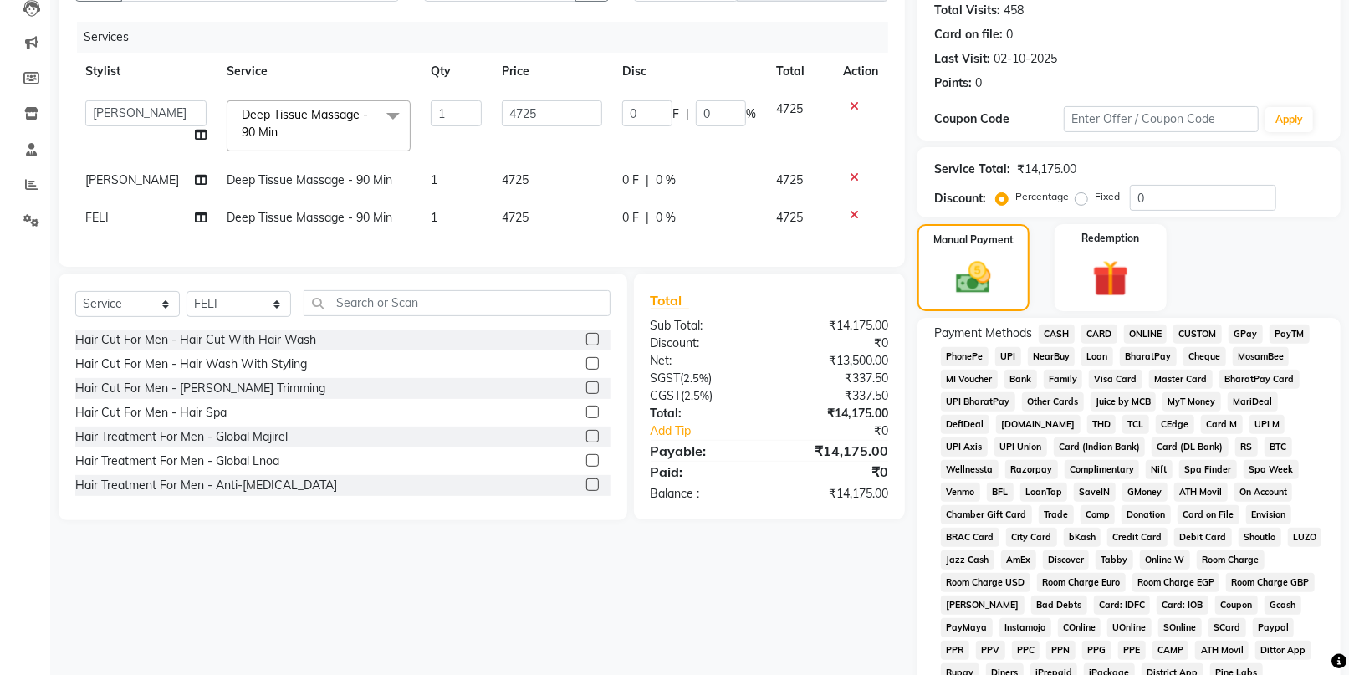
click at [1065, 329] on span "CASH" at bounding box center [1057, 334] width 36 height 19
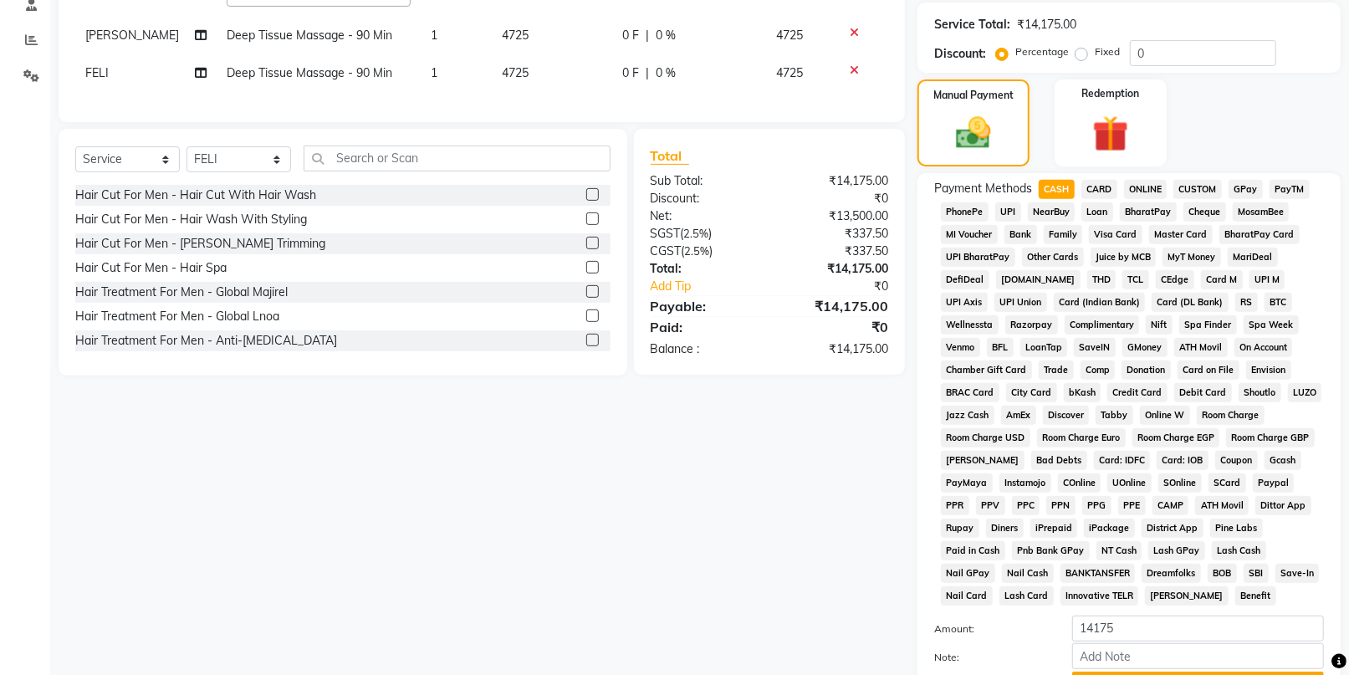
scroll to position [482, 0]
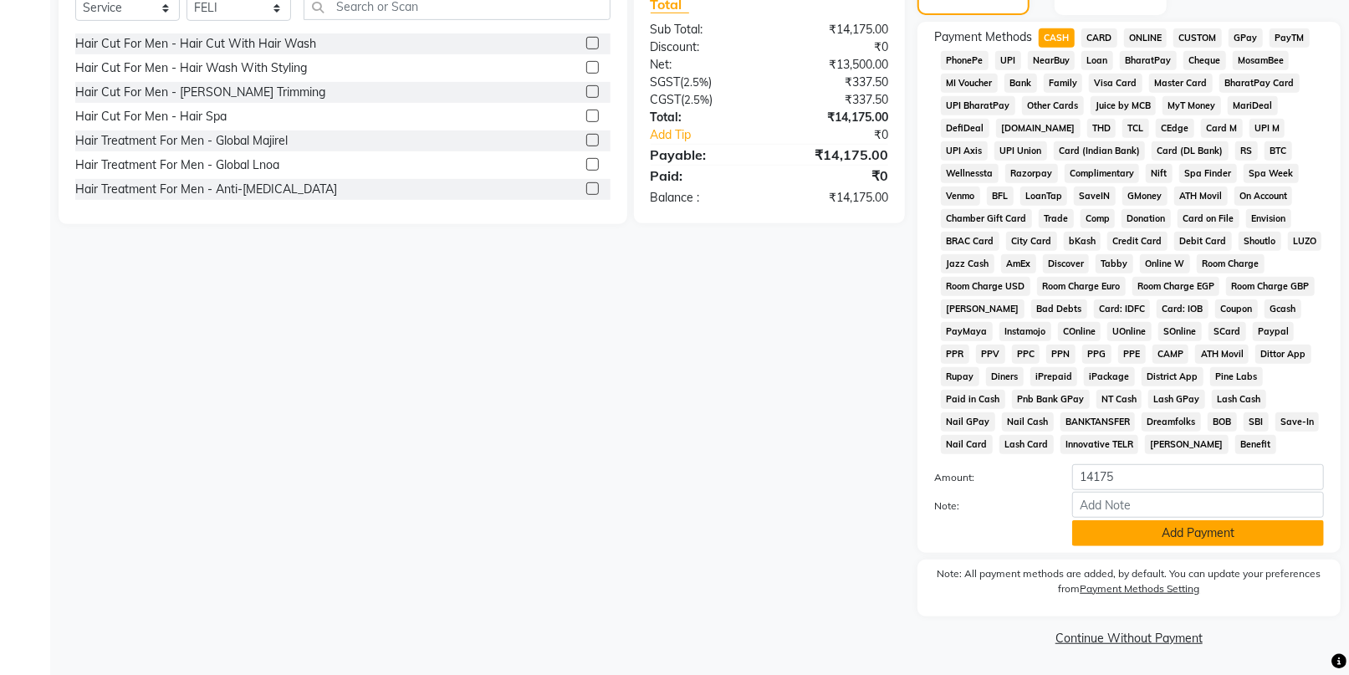
click at [1112, 520] on button "Add Payment" at bounding box center [1198, 533] width 252 height 26
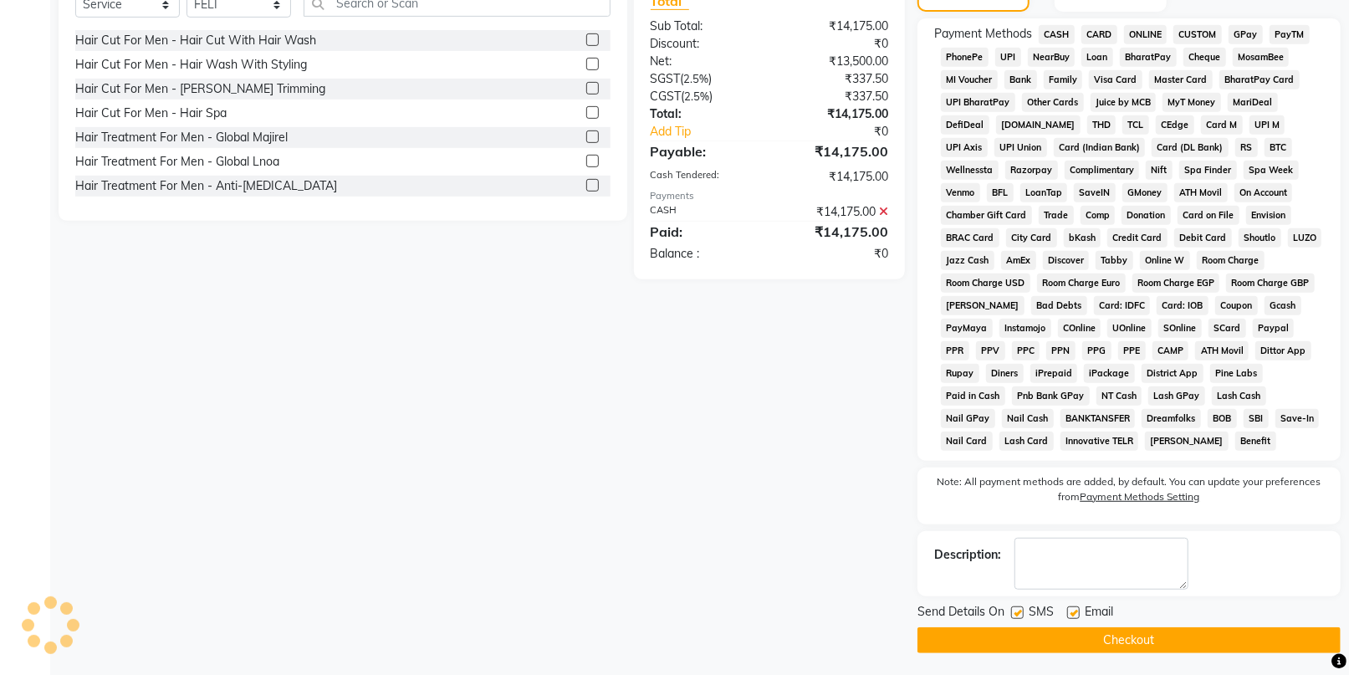
scroll to position [488, 0]
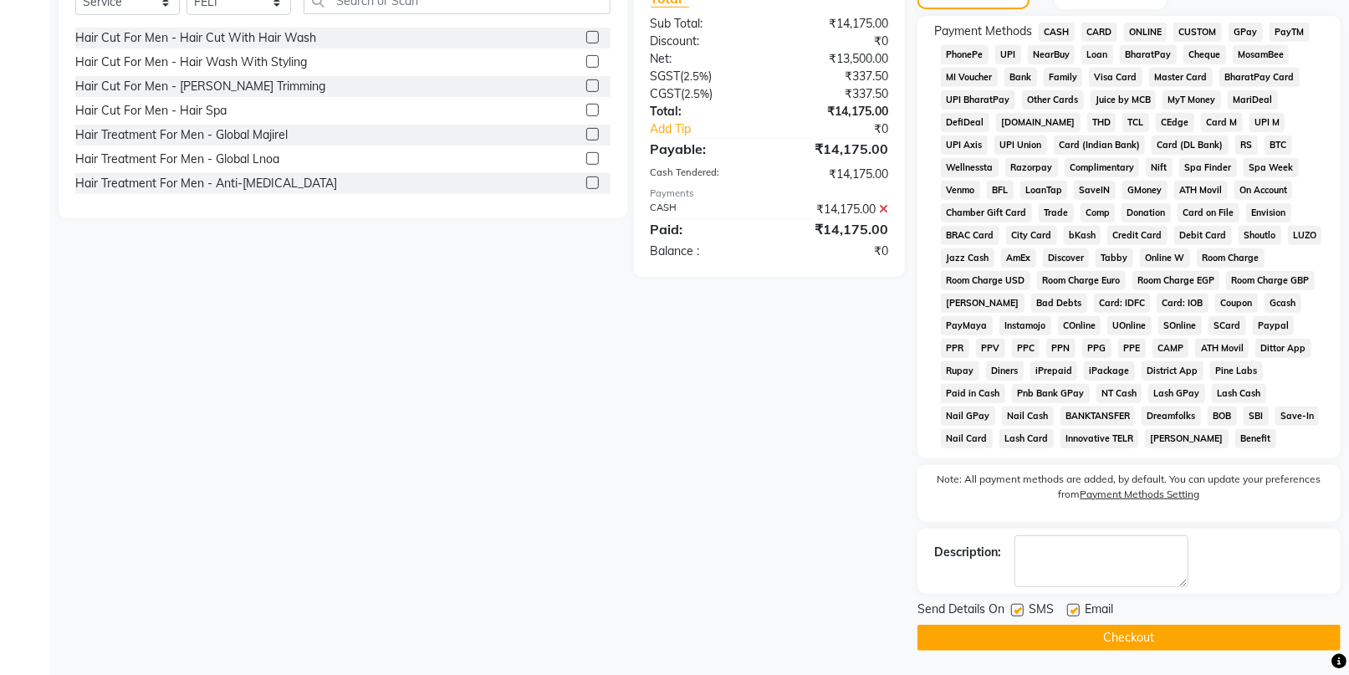
click at [1130, 627] on button "Checkout" at bounding box center [1129, 638] width 423 height 26
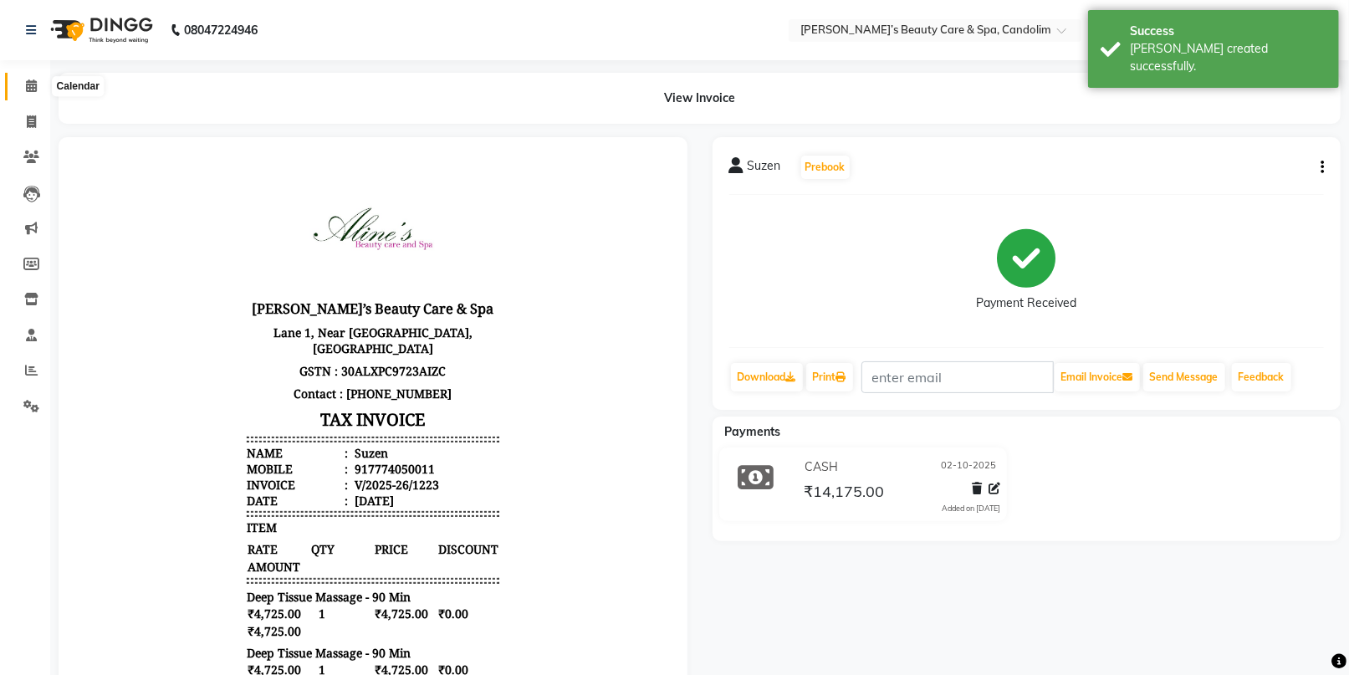
click at [36, 92] on span at bounding box center [31, 86] width 29 height 19
